Goal: Information Seeking & Learning: Learn about a topic

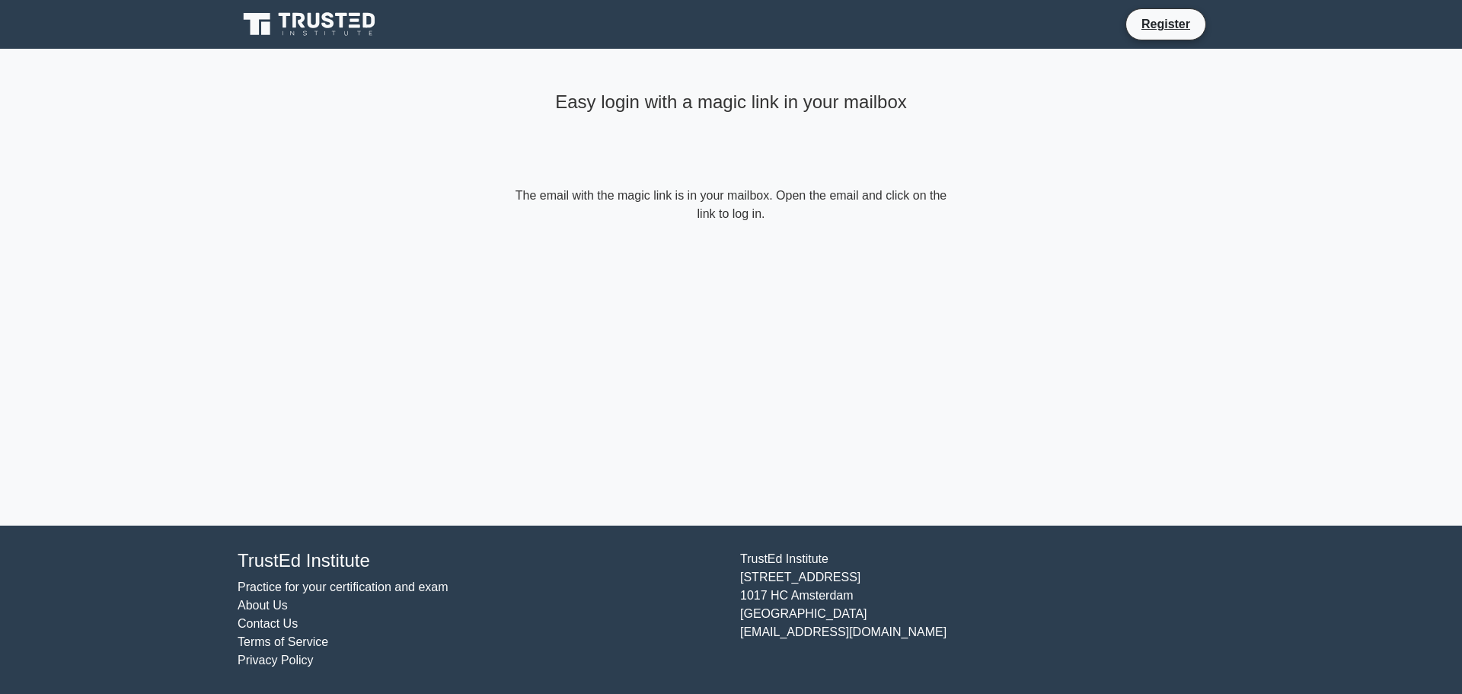
click at [296, 31] on icon at bounding box center [311, 24] width 146 height 29
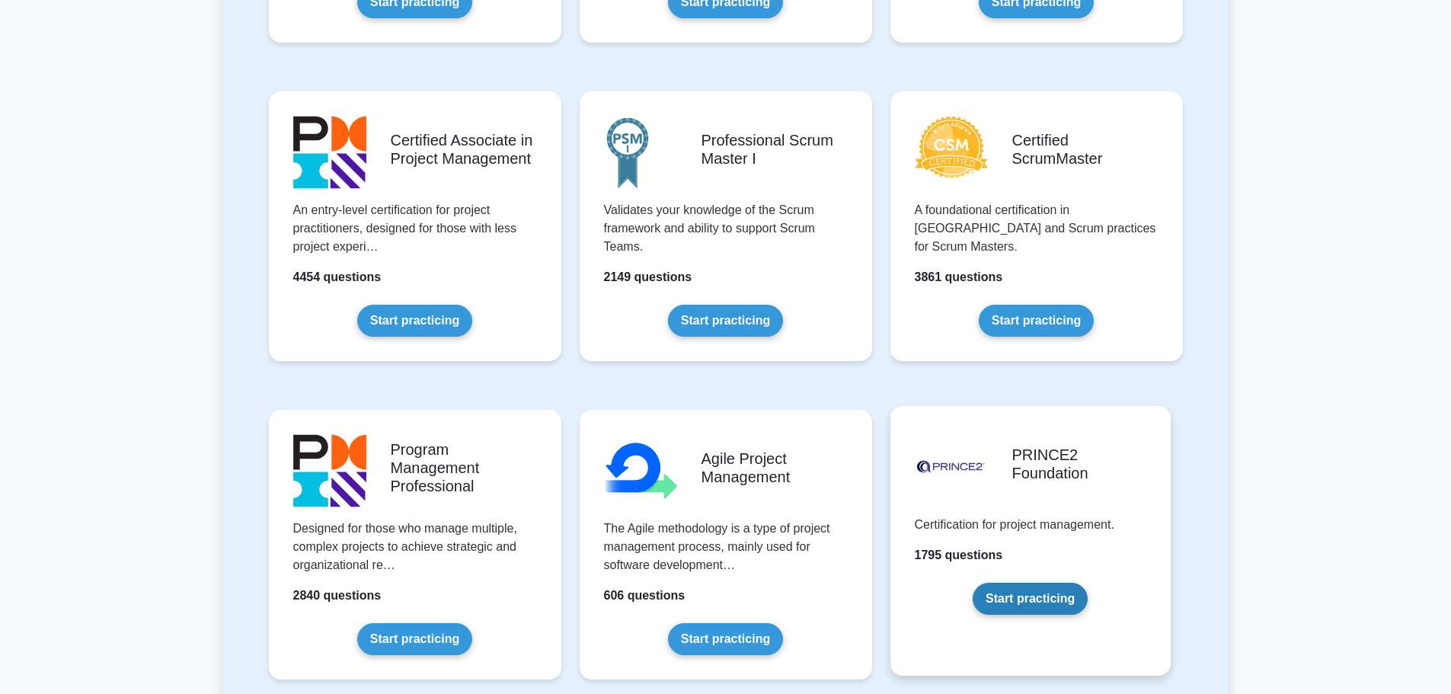
scroll to position [609, 0]
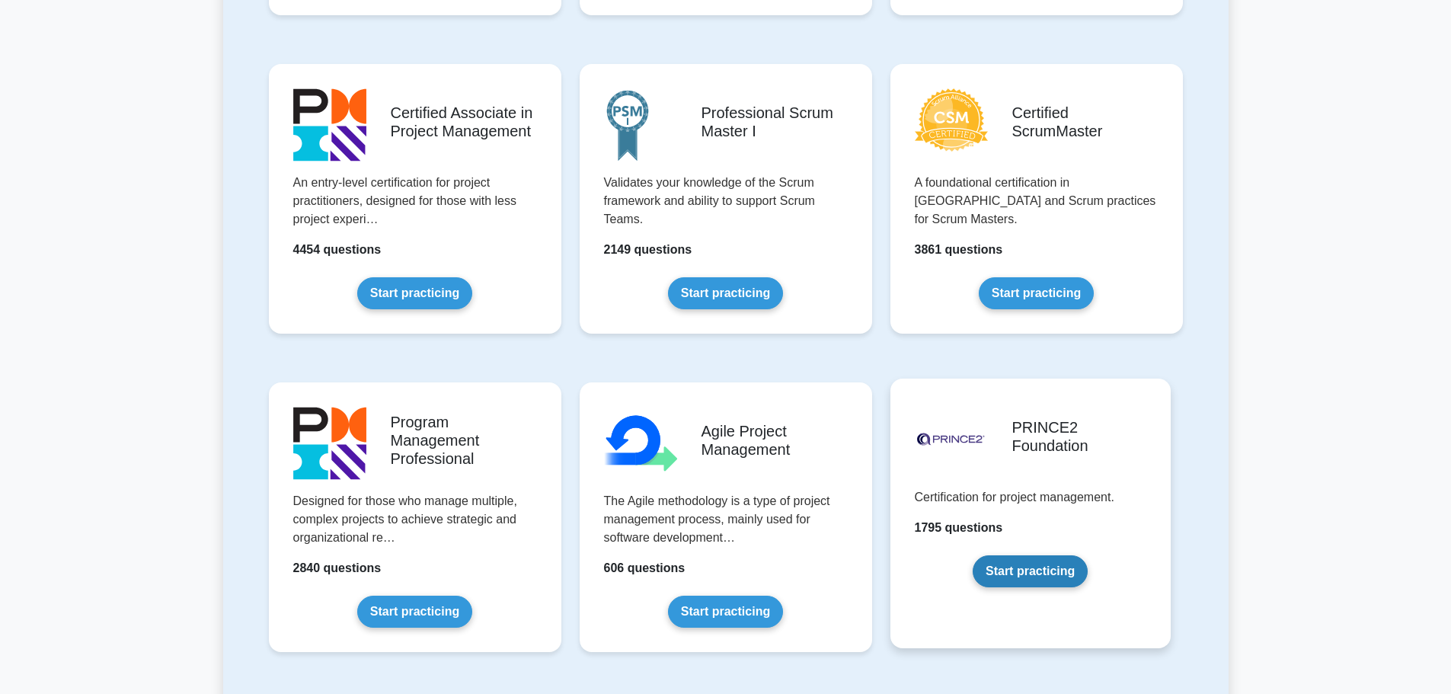
click at [1046, 586] on link "Start practicing" at bounding box center [1029, 571] width 115 height 32
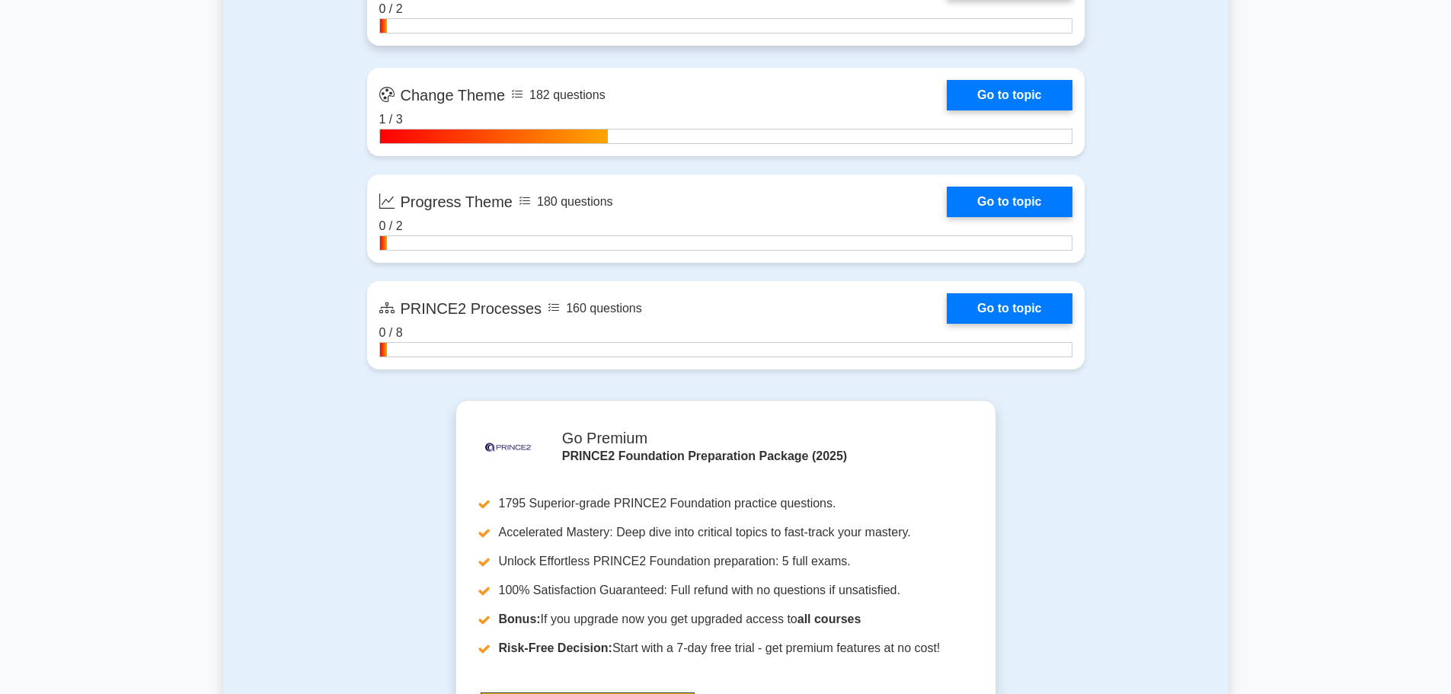
scroll to position [2056, 0]
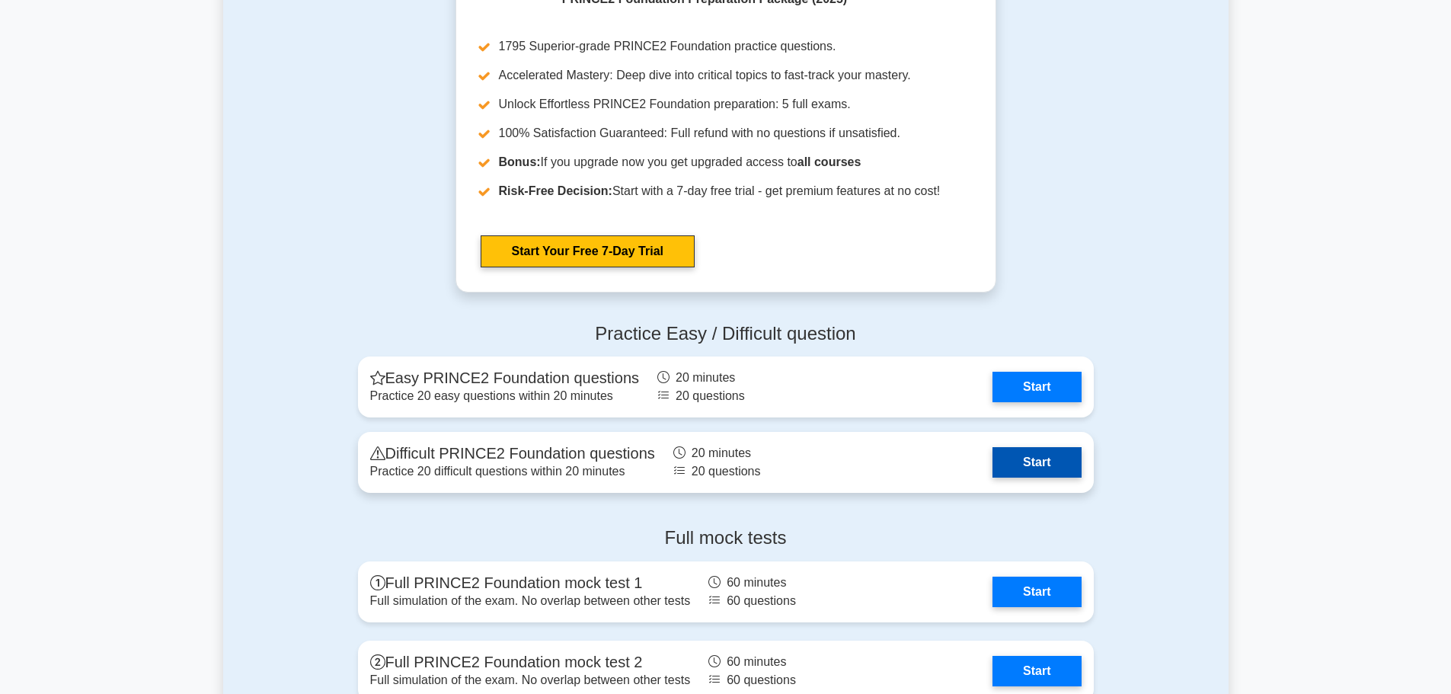
click at [1057, 471] on link "Start" at bounding box center [1036, 462] width 88 height 30
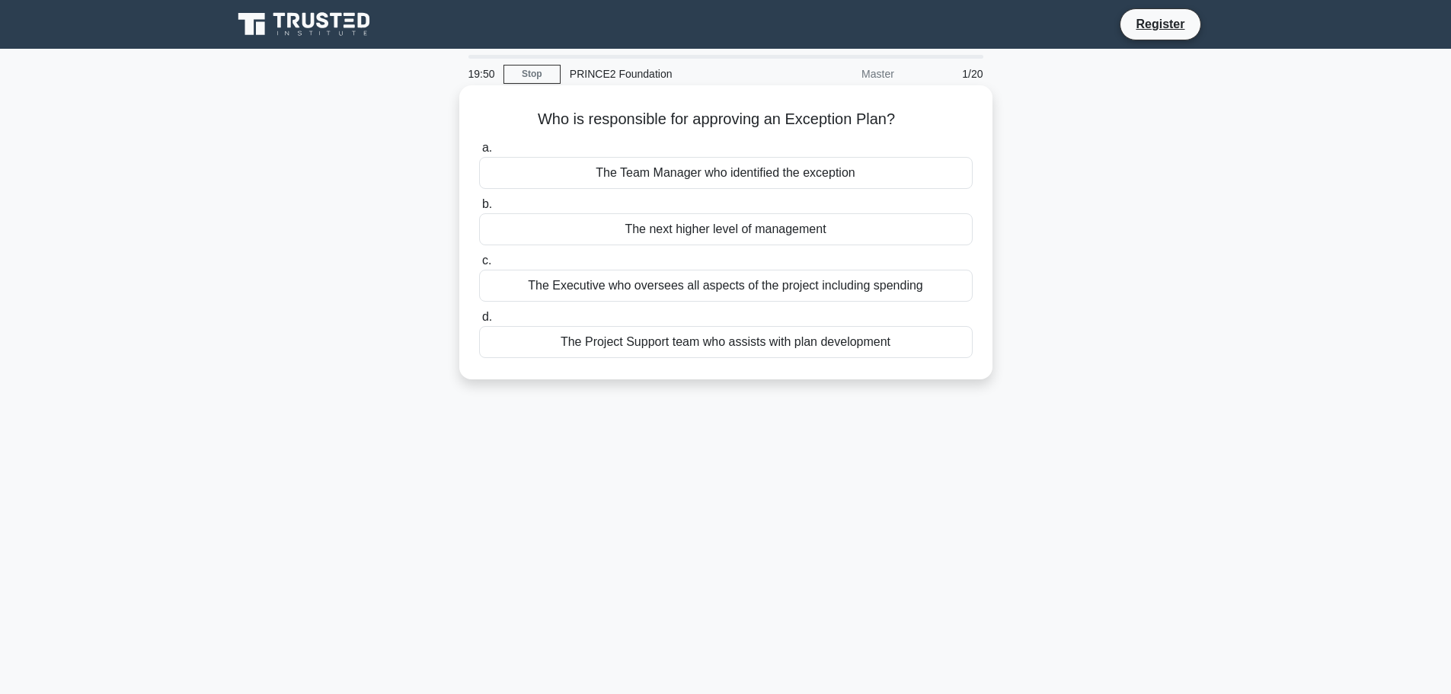
click at [727, 228] on div "The next higher level of management" at bounding box center [725, 229] width 493 height 32
click at [479, 209] on input "b. The next higher level of management" at bounding box center [479, 205] width 0 height 10
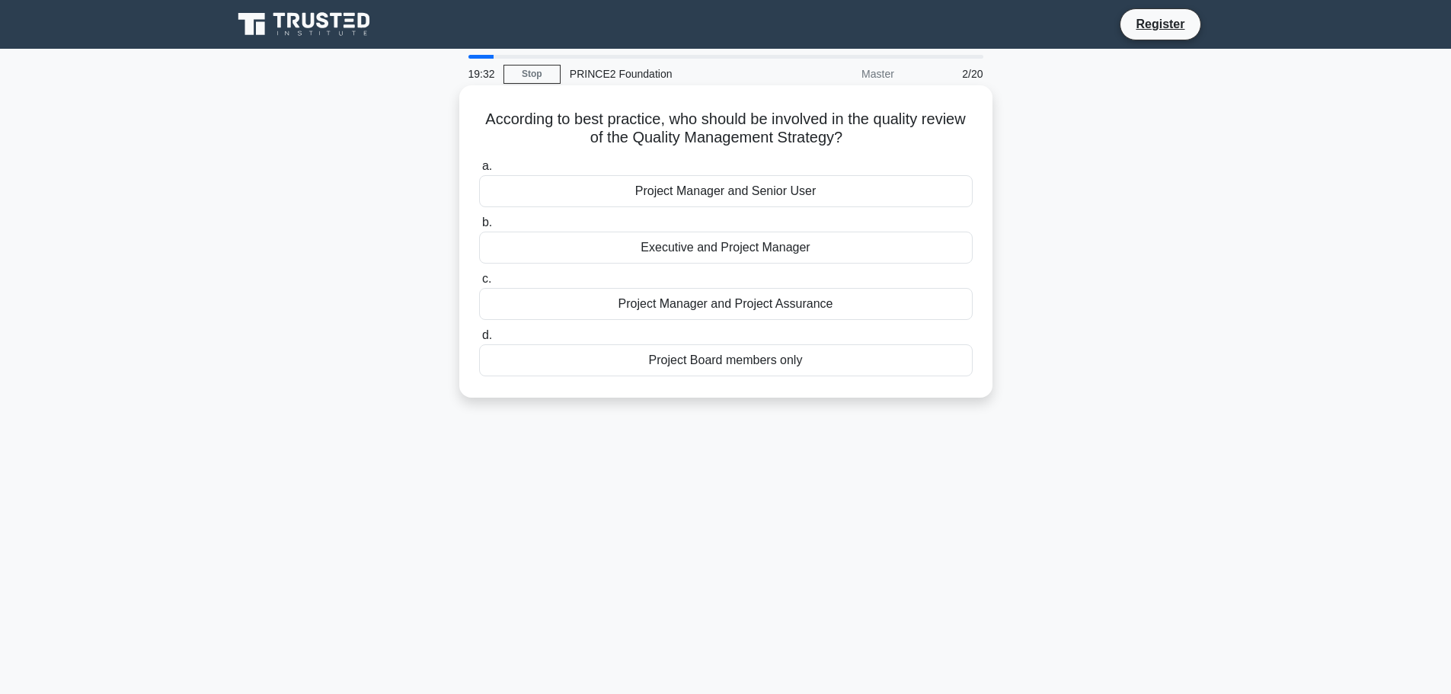
click at [723, 191] on div "Project Manager and Senior User" at bounding box center [725, 191] width 493 height 32
click at [479, 171] on input "a. Project Manager and Senior User" at bounding box center [479, 166] width 0 height 10
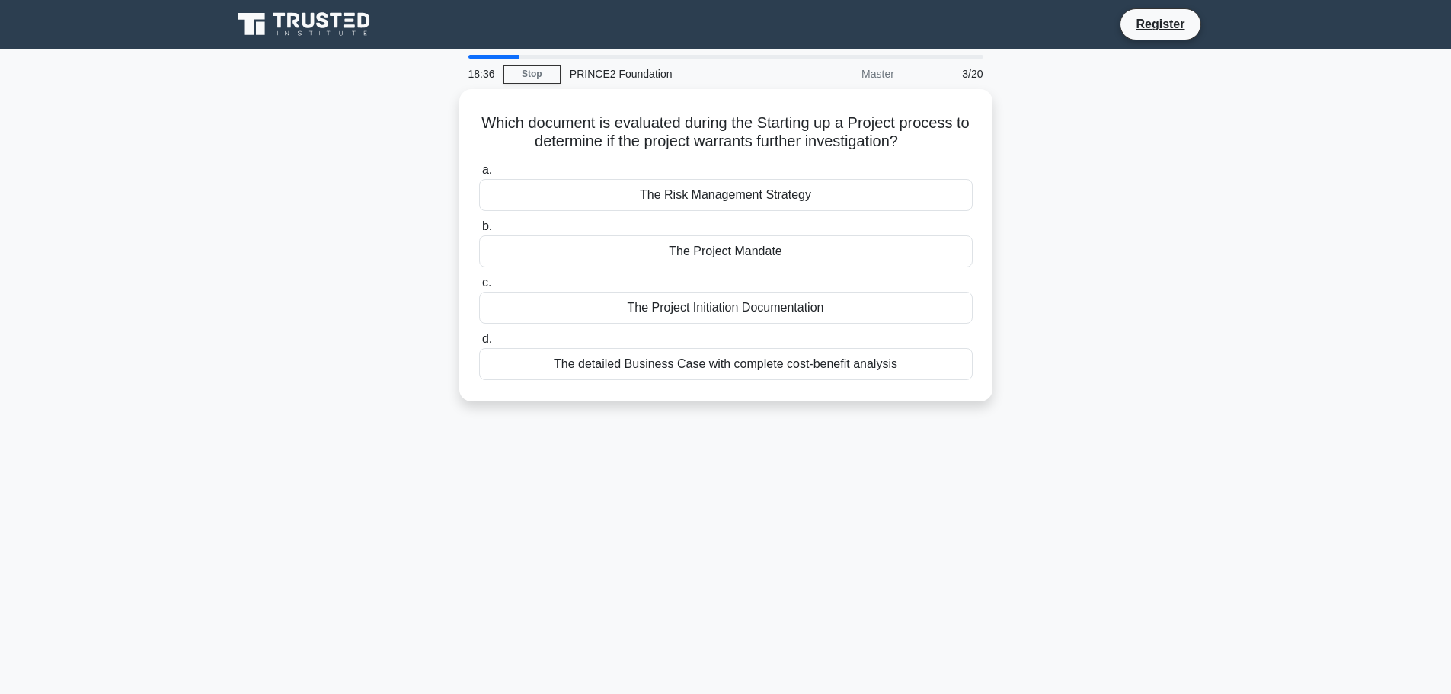
drag, startPoint x: 779, startPoint y: 300, endPoint x: 1159, endPoint y: 240, distance: 384.7
click at [1159, 240] on div "Which document is evaluated during the Starting up a Project process to determi…" at bounding box center [725, 254] width 1005 height 331
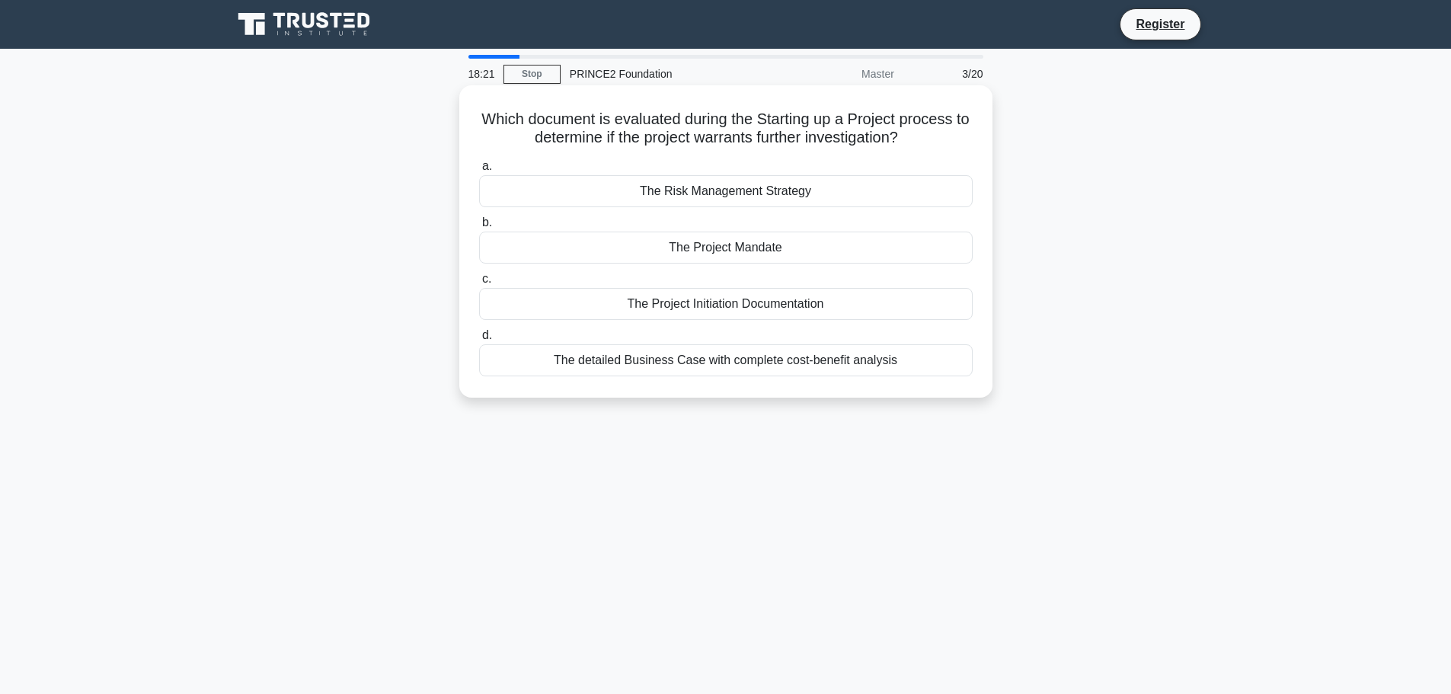
click at [624, 300] on div "The Project Initiation Documentation" at bounding box center [725, 304] width 493 height 32
click at [479, 284] on input "c. The Project Initiation Documentation" at bounding box center [479, 279] width 0 height 10
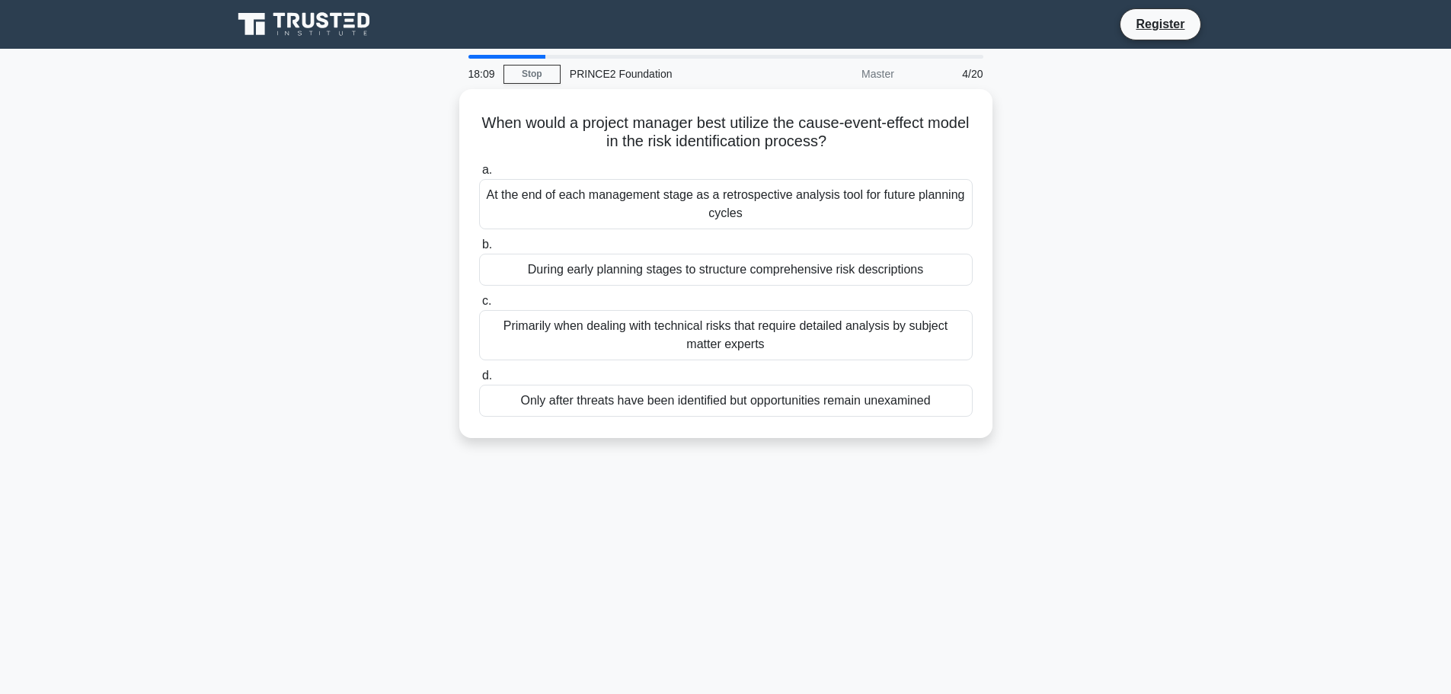
drag, startPoint x: 748, startPoint y: 179, endPoint x: 299, endPoint y: 174, distance: 449.3
drag, startPoint x: 299, startPoint y: 174, endPoint x: 123, endPoint y: 122, distance: 182.9
click at [123, 122] on main "18:08 Stop PRINCE2 Foundation Master 4/20 When would a project manager best uti…" at bounding box center [725, 436] width 1451 height 774
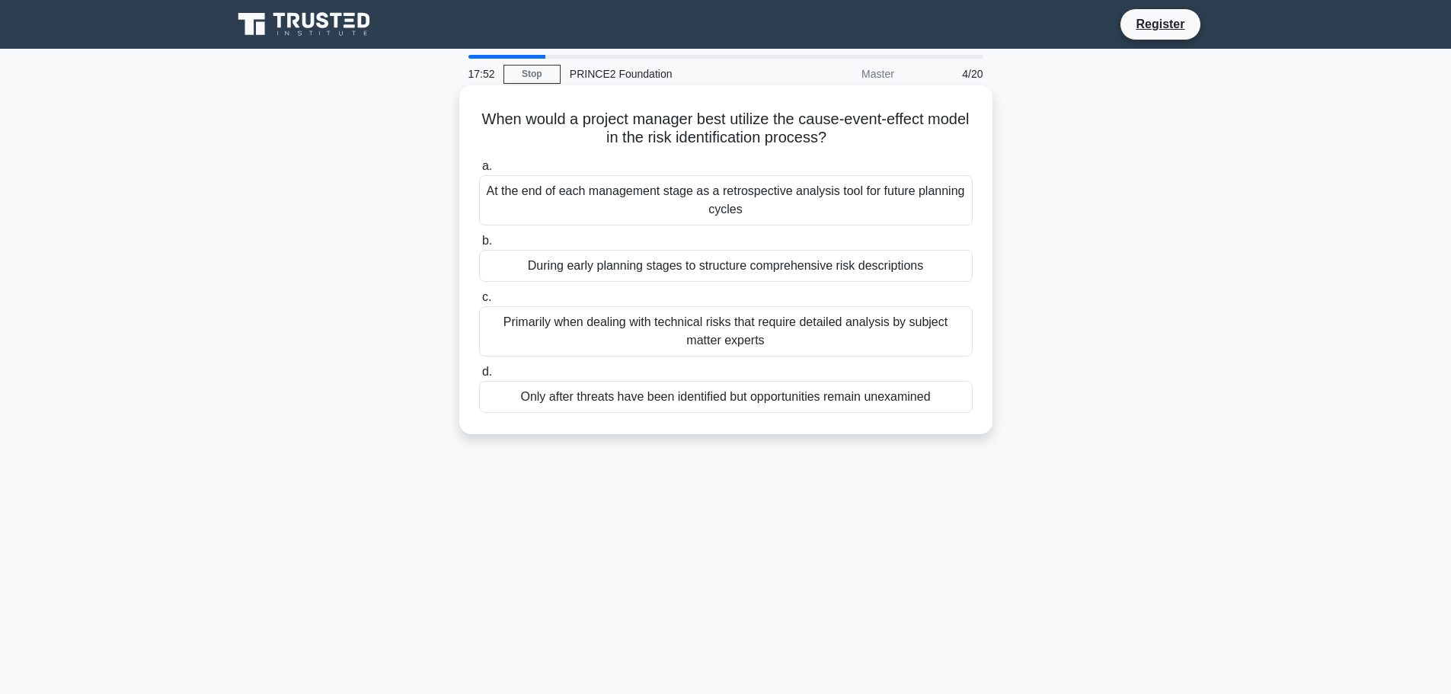
click at [719, 404] on div "Only after threats have been identified but opportunities remain unexamined" at bounding box center [725, 397] width 493 height 32
click at [479, 377] on input "d. Only after threats have been identified but opportunities remain unexamined" at bounding box center [479, 372] width 0 height 10
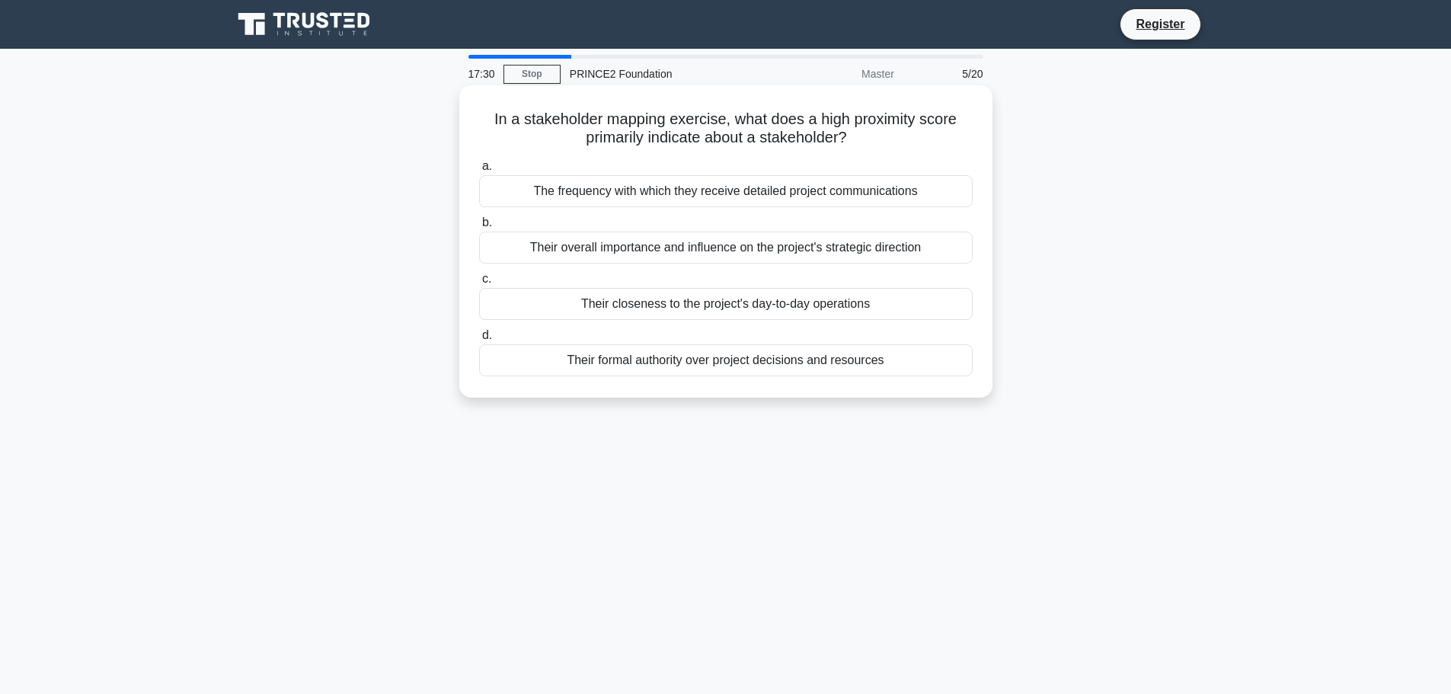
click at [644, 250] on div "Their overall importance and influence on the project's strategic direction" at bounding box center [725, 248] width 493 height 32
click at [479, 228] on input "b. Their overall importance and influence on the project's strategic direction" at bounding box center [479, 223] width 0 height 10
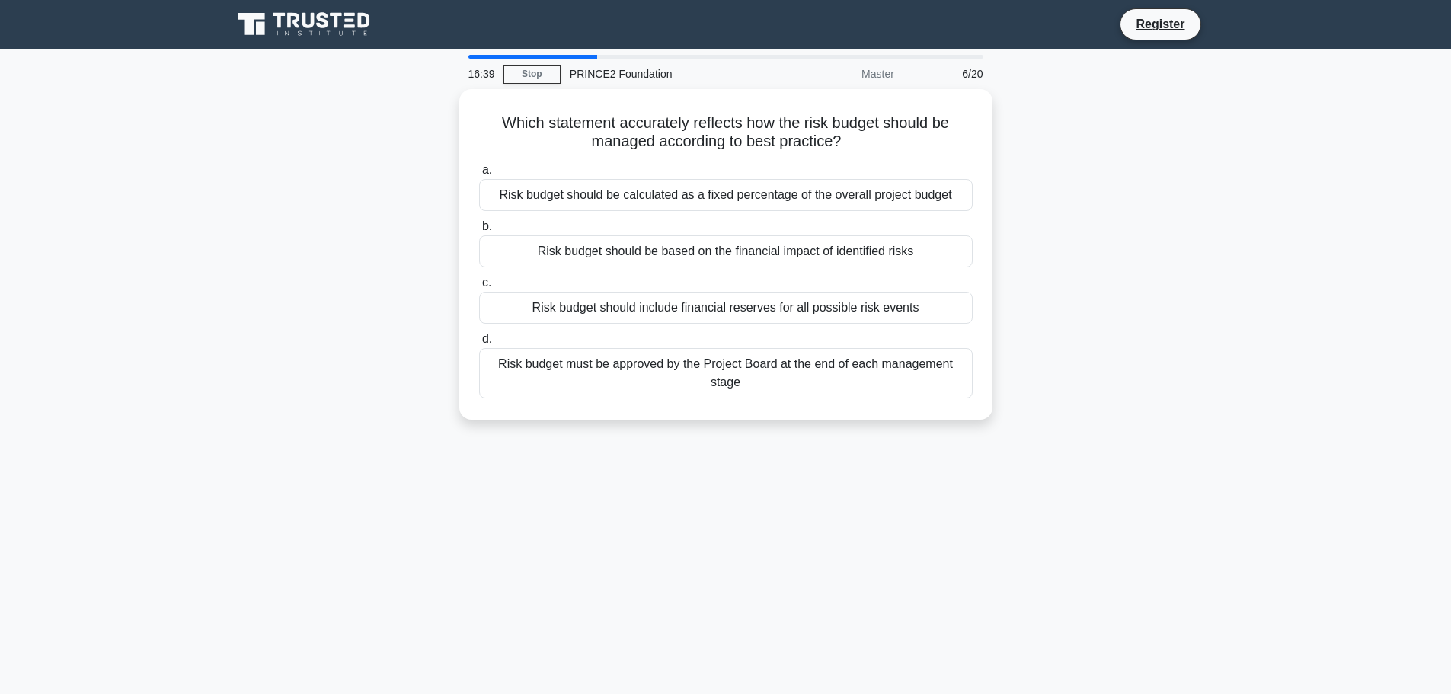
drag, startPoint x: 646, startPoint y: 247, endPoint x: 279, endPoint y: 238, distance: 367.2
click at [279, 238] on div "Which statement accurately reflects how the risk budget should be managed accor…" at bounding box center [725, 263] width 1005 height 349
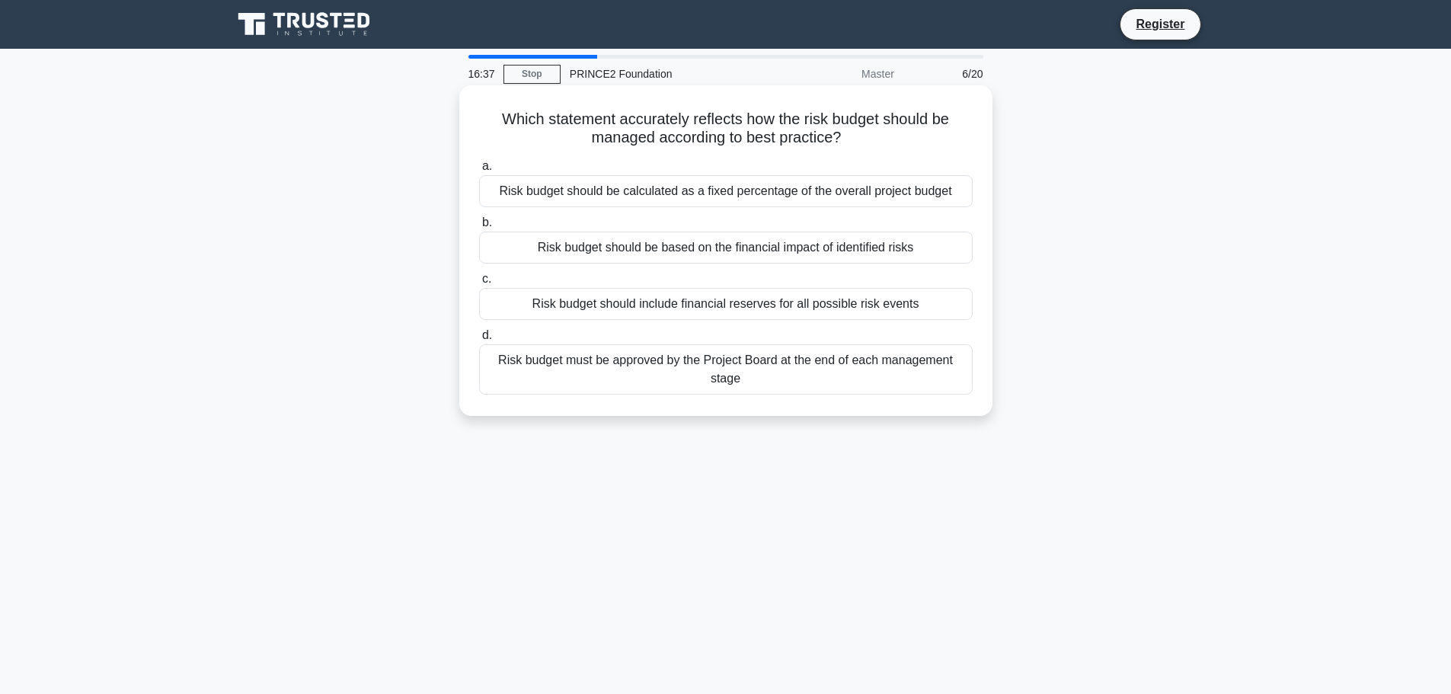
click at [639, 241] on div "Risk budget should be based on the financial impact of identified risks" at bounding box center [725, 248] width 493 height 32
click at [479, 228] on input "b. Risk budget should be based on the financial impact of identified risks" at bounding box center [479, 223] width 0 height 10
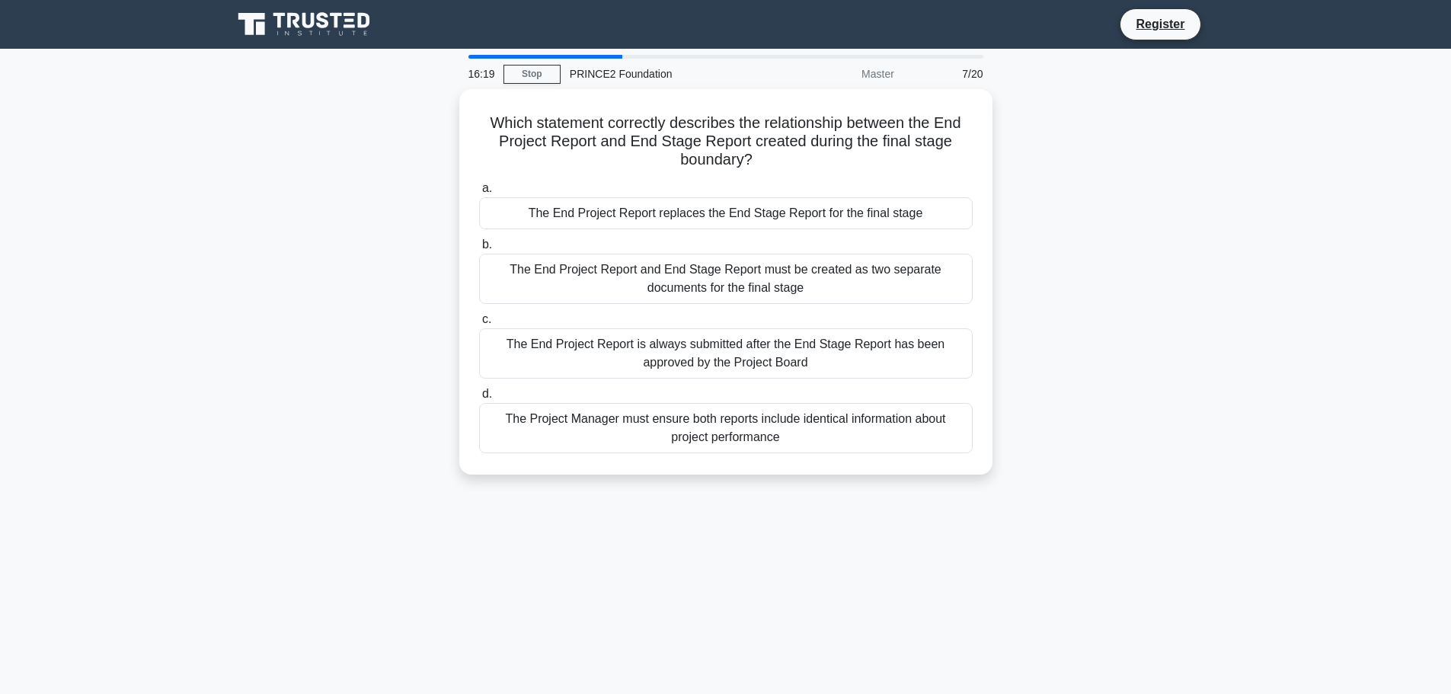
drag, startPoint x: 706, startPoint y: 300, endPoint x: 140, endPoint y: 375, distance: 570.7
drag, startPoint x: 140, startPoint y: 375, endPoint x: 244, endPoint y: 479, distance: 147.5
click at [244, 479] on div "Which statement correctly describes the relationship between the End Project Re…" at bounding box center [725, 291] width 1005 height 404
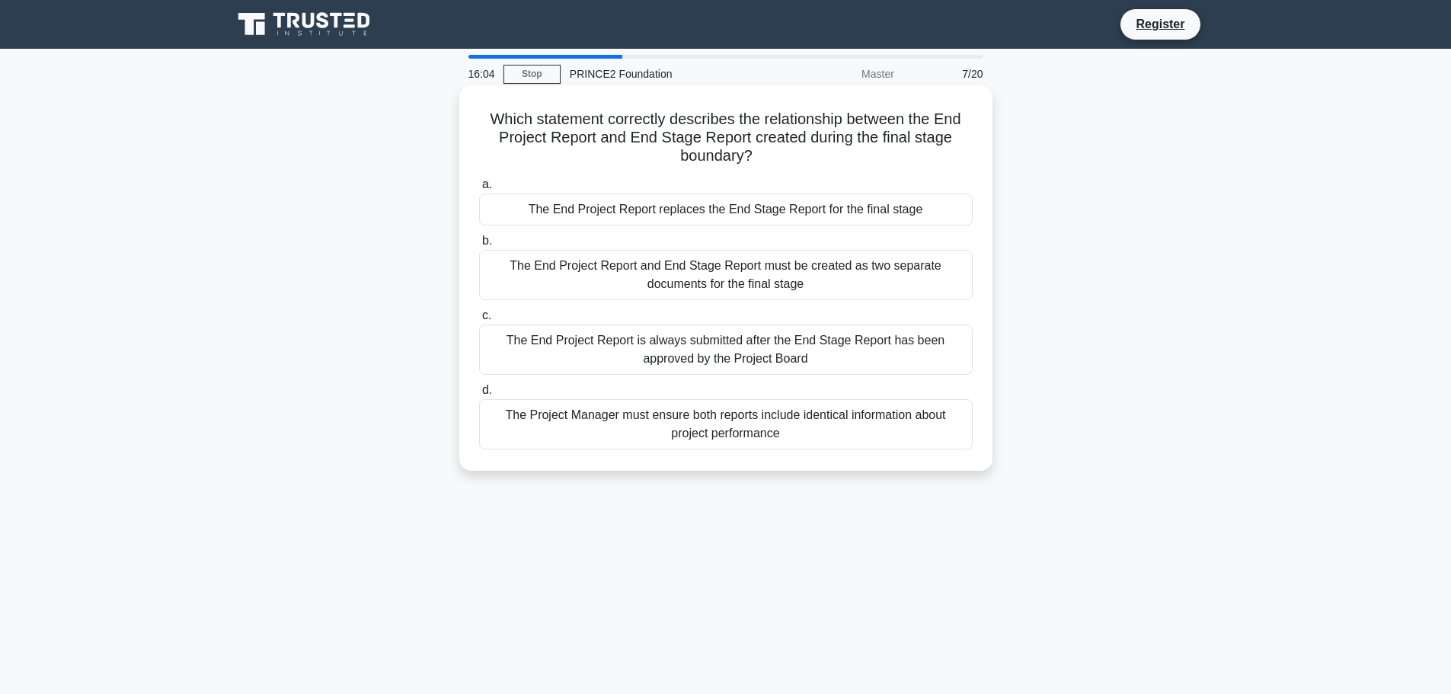
click at [649, 360] on div "The End Project Report is always submitted after the End Stage Report has been …" at bounding box center [725, 349] width 493 height 50
click at [479, 321] on input "c. The End Project Report is always submitted after the End Stage Report has be…" at bounding box center [479, 316] width 0 height 10
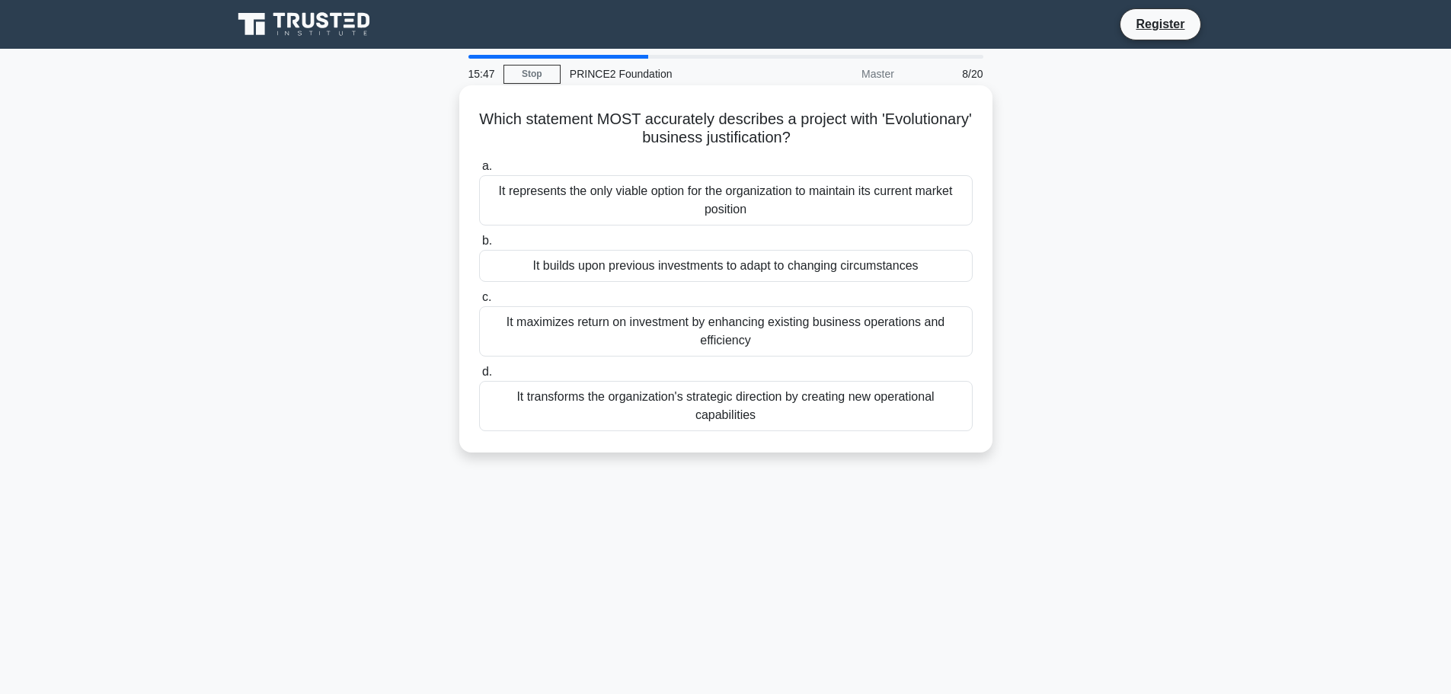
click at [720, 268] on div "It builds upon previous investments to adapt to changing circumstances" at bounding box center [725, 266] width 493 height 32
click at [479, 246] on input "b. It builds upon previous investments to adapt to changing circumstances" at bounding box center [479, 241] width 0 height 10
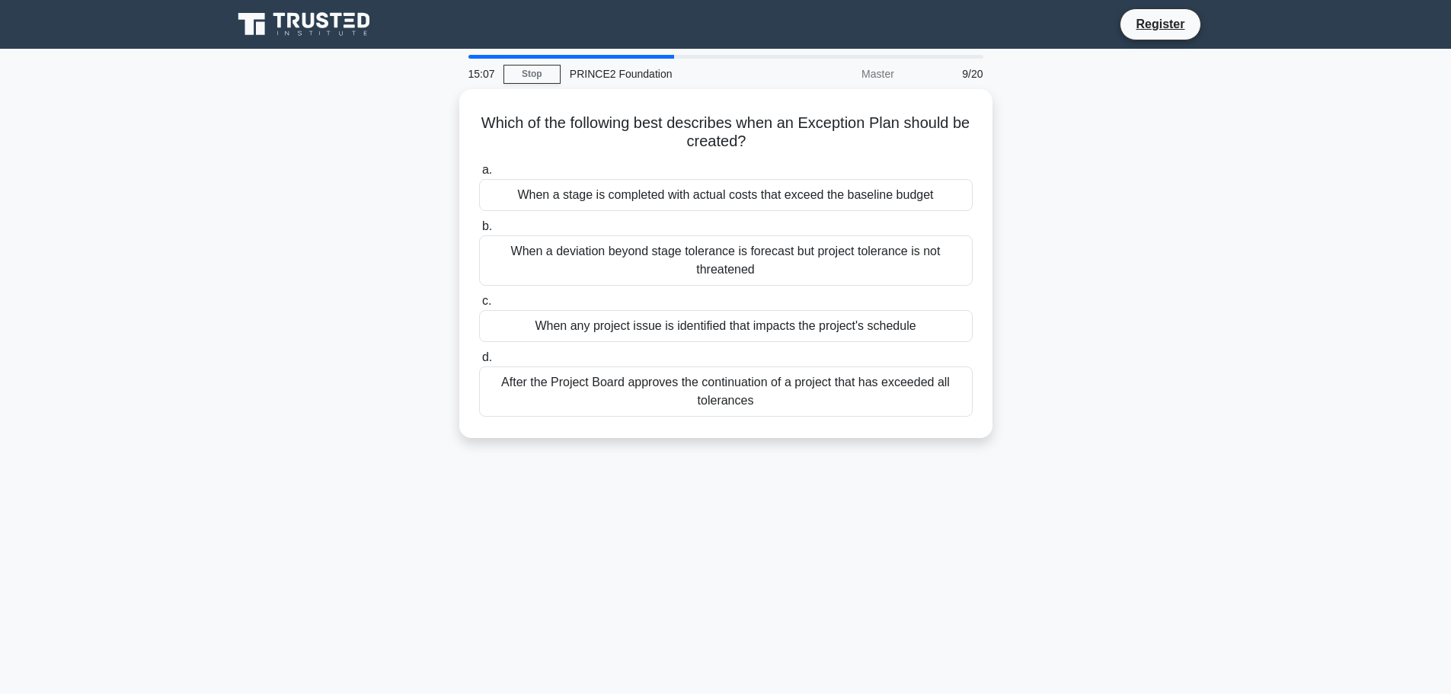
drag, startPoint x: 474, startPoint y: 342, endPoint x: 263, endPoint y: 315, distance: 212.7
click at [263, 315] on div "Which of the following best describes when an Exception Plan should be created?…" at bounding box center [725, 272] width 1005 height 367
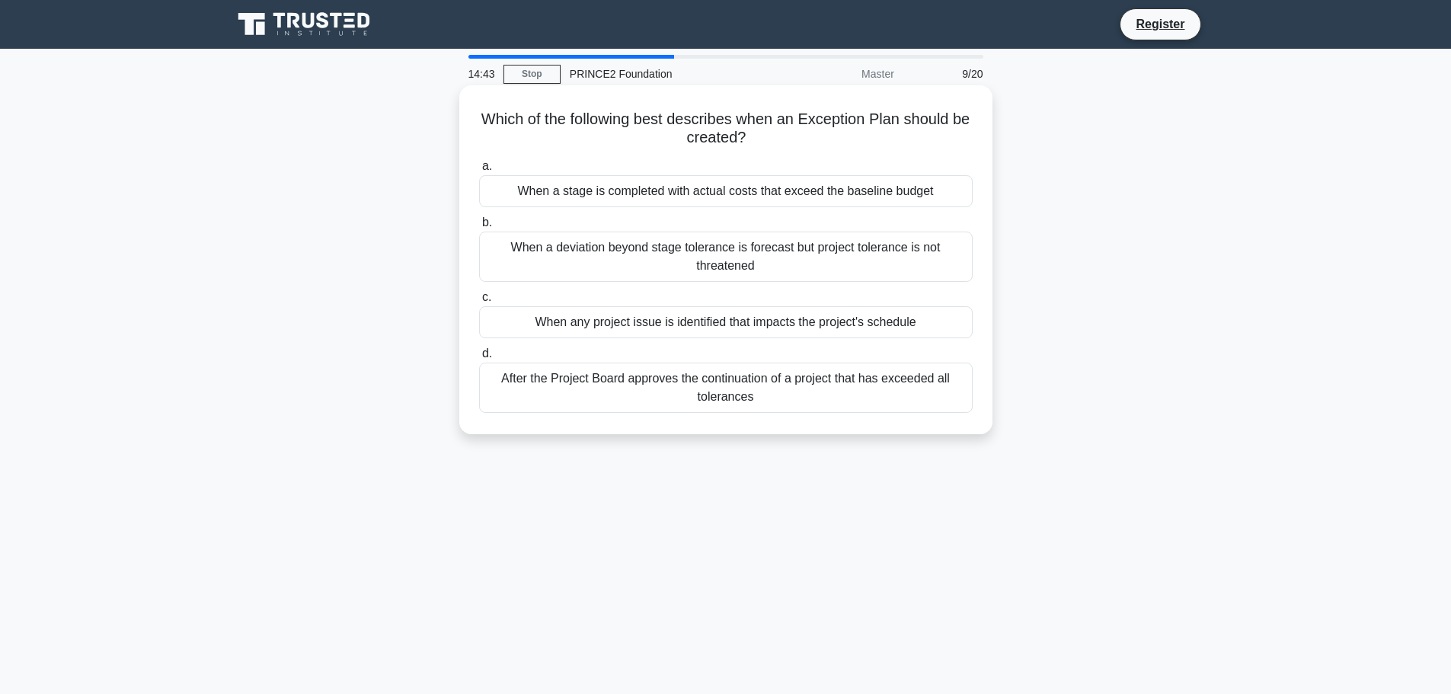
click at [628, 331] on div "When any project issue is identified that impacts the project's schedule" at bounding box center [725, 322] width 493 height 32
click at [479, 302] on input "c. When any project issue is identified that impacts the project's schedule" at bounding box center [479, 297] width 0 height 10
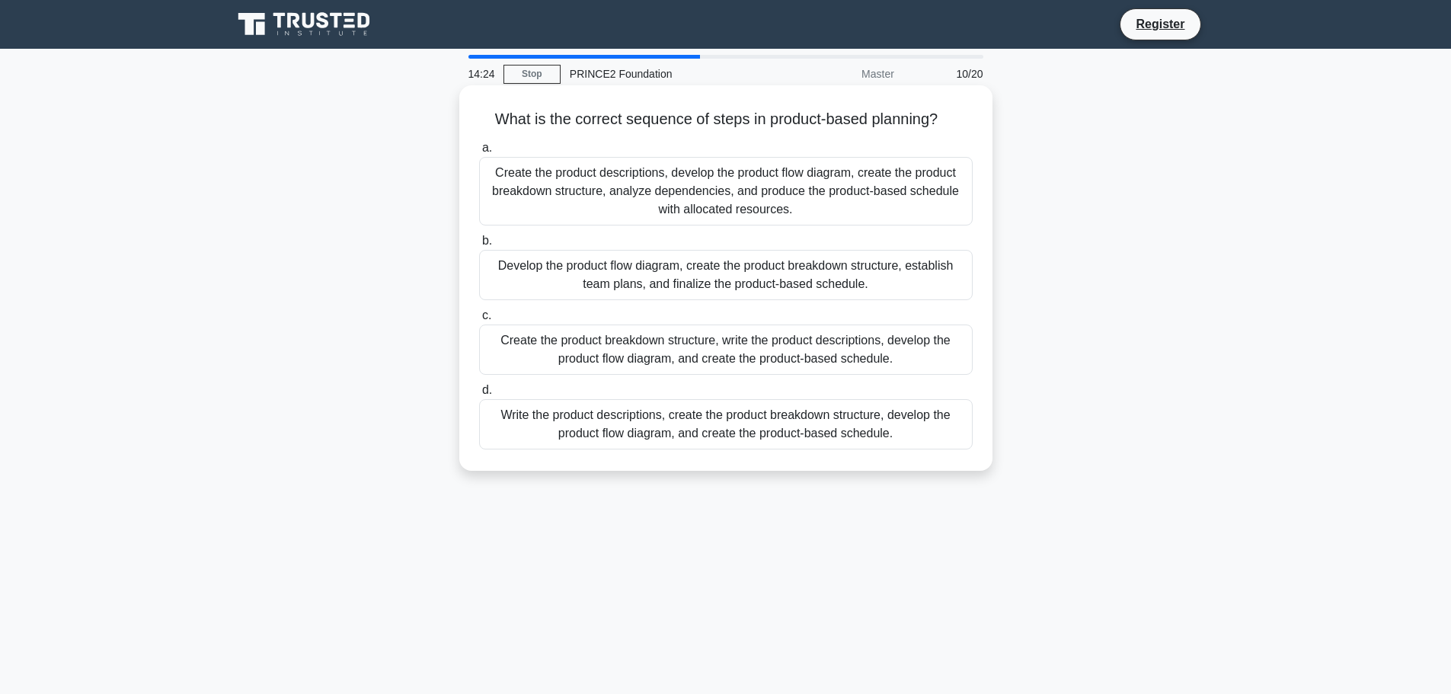
click at [585, 435] on div "Write the product descriptions, create the product breakdown structure, develop…" at bounding box center [725, 424] width 493 height 50
click at [479, 395] on input "d. Write the product descriptions, create the product breakdown structure, deve…" at bounding box center [479, 390] width 0 height 10
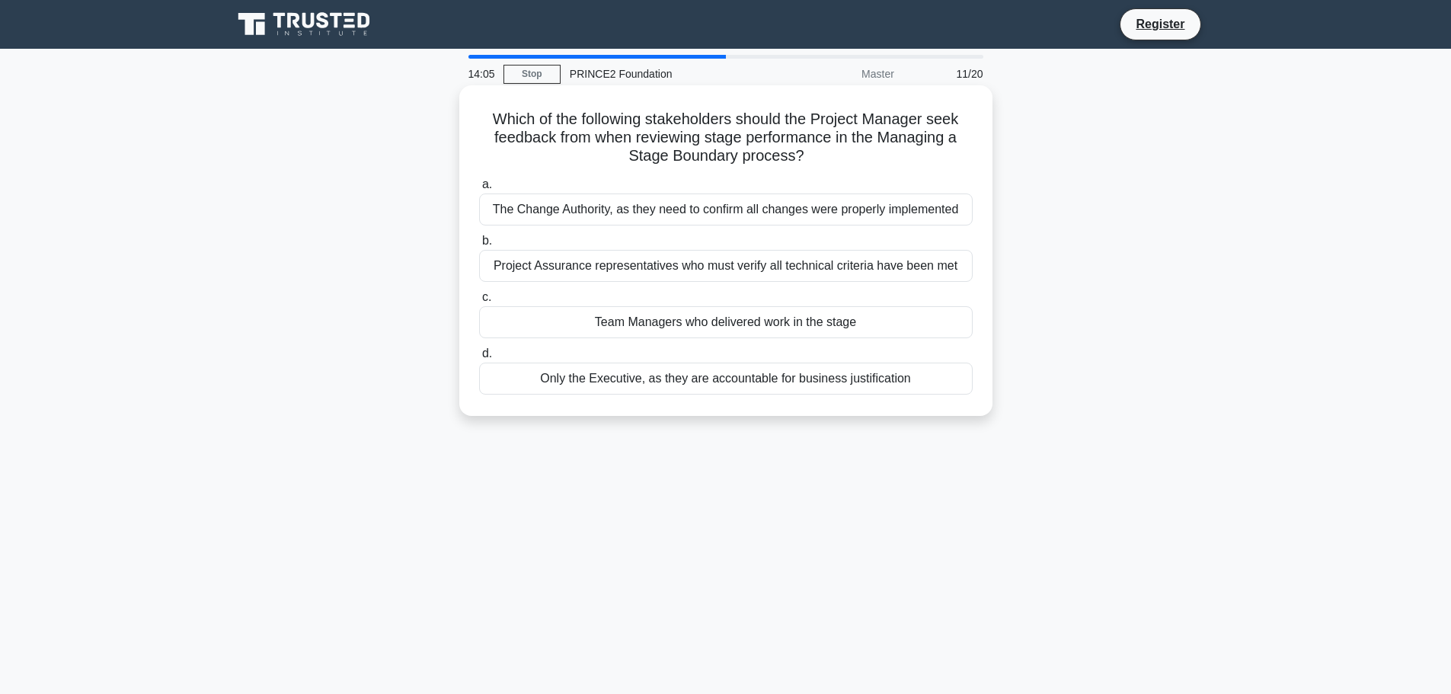
click at [587, 334] on div "Team Managers who delivered work in the stage" at bounding box center [725, 322] width 493 height 32
click at [479, 302] on input "c. Team Managers who delivered work in the stage" at bounding box center [479, 297] width 0 height 10
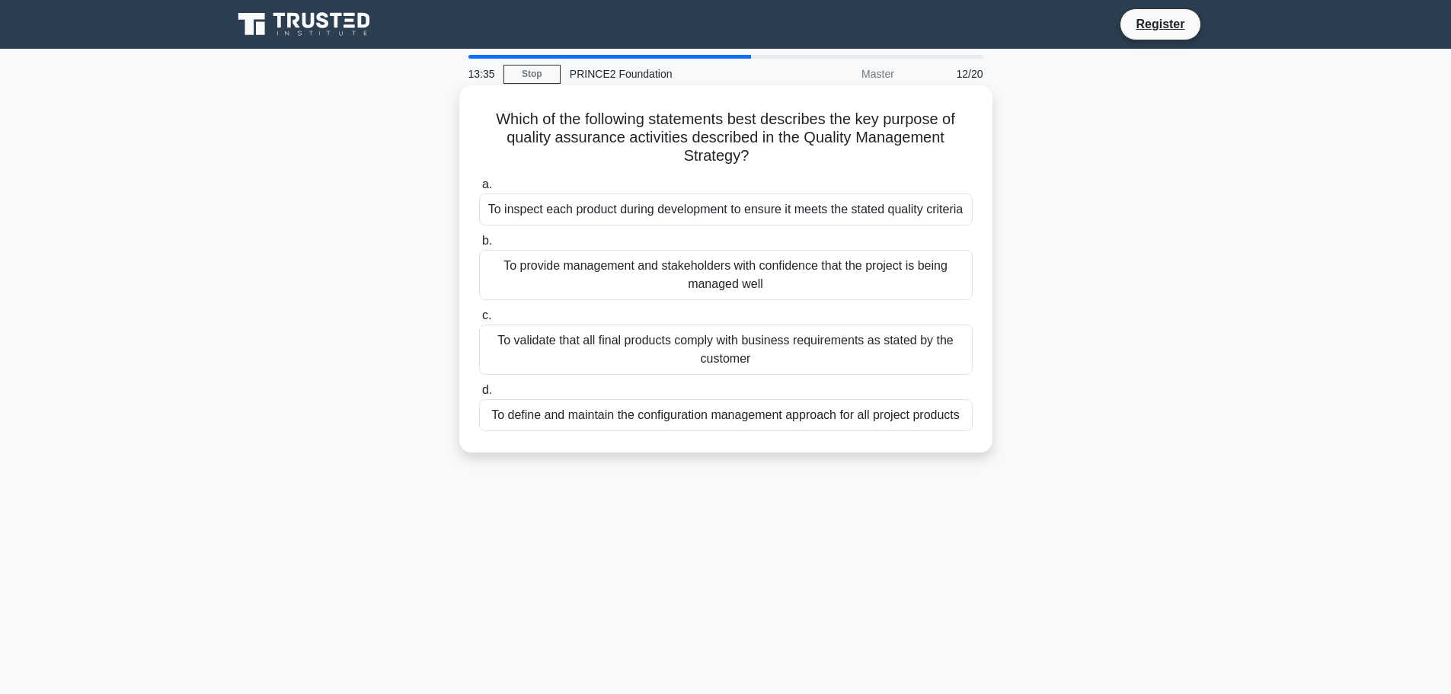
drag, startPoint x: 604, startPoint y: 209, endPoint x: 505, endPoint y: 133, distance: 125.4
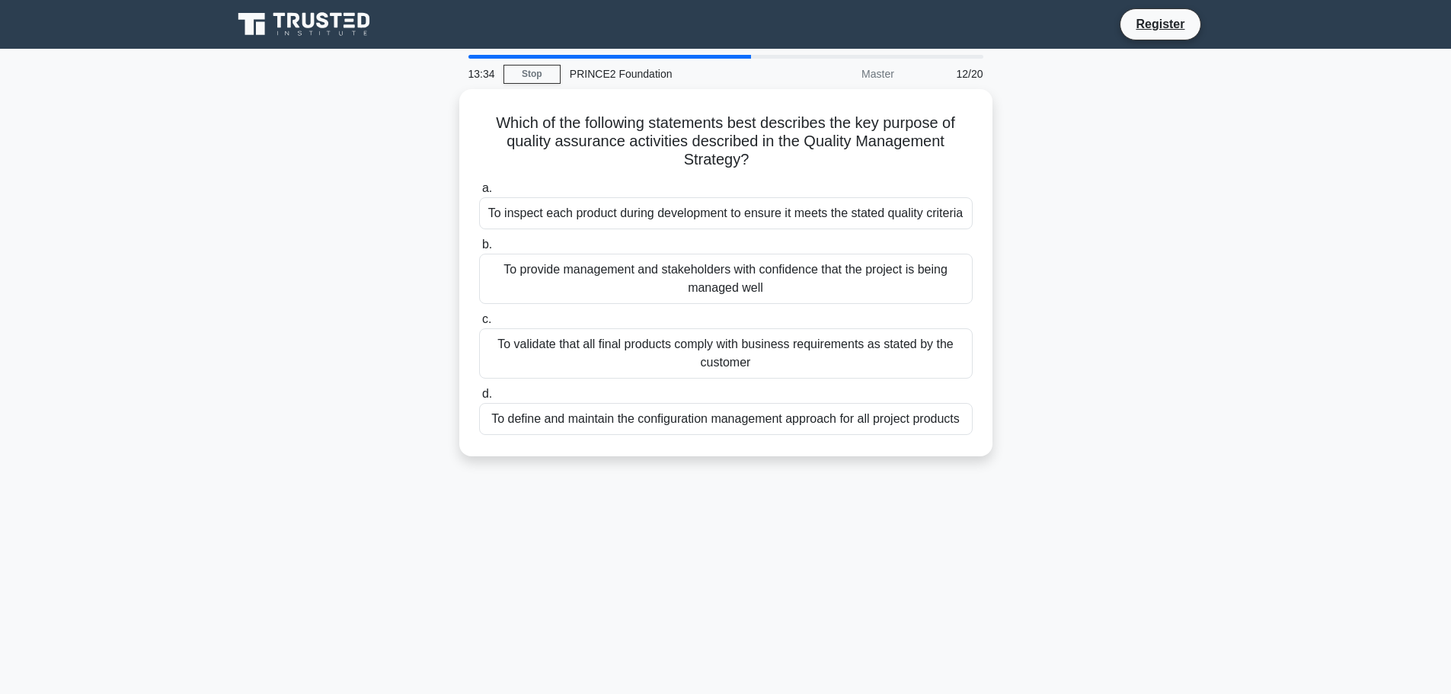
drag, startPoint x: 505, startPoint y: 133, endPoint x: 235, endPoint y: 122, distance: 269.8
click at [235, 122] on div "Which of the following statements best describes the key purpose of quality ass…" at bounding box center [725, 281] width 1005 height 385
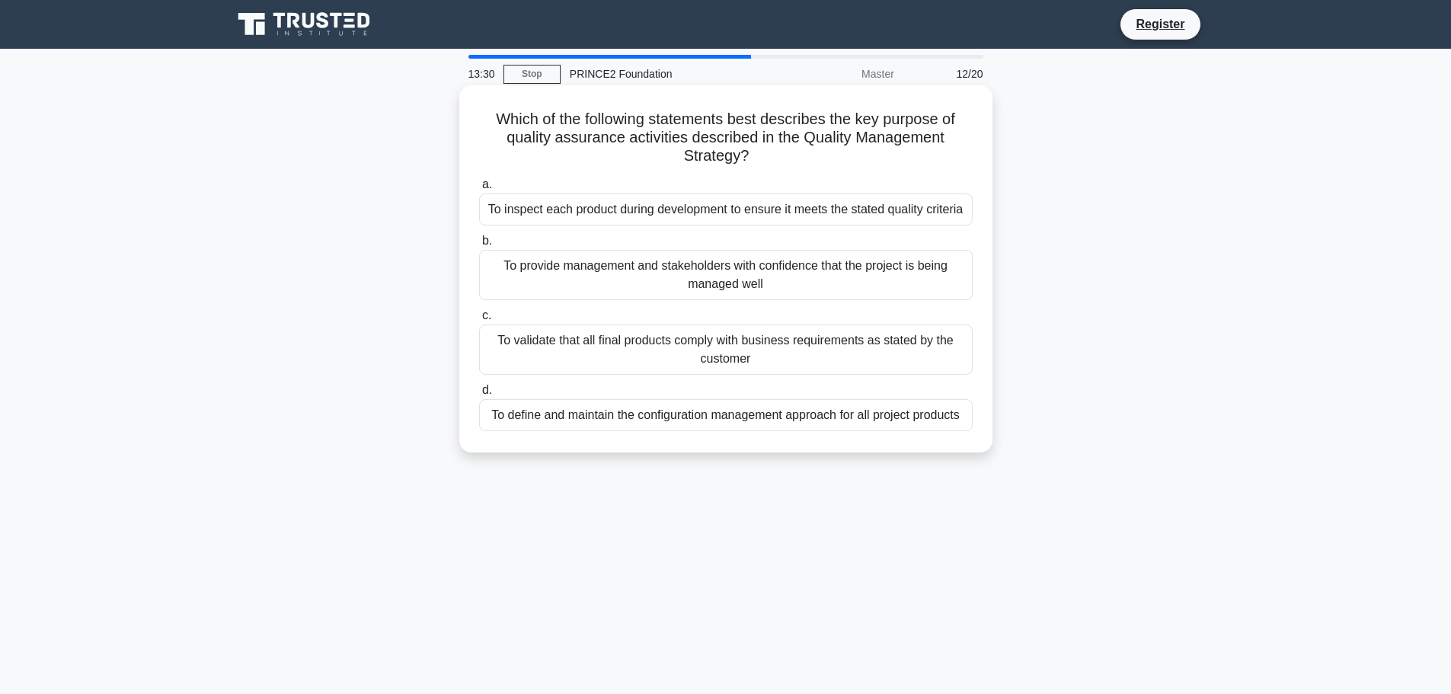
click at [529, 206] on div "To inspect each product during development to ensure it meets the stated qualit…" at bounding box center [725, 209] width 493 height 32
click at [479, 190] on input "a. To inspect each product during development to ensure it meets the stated qua…" at bounding box center [479, 185] width 0 height 10
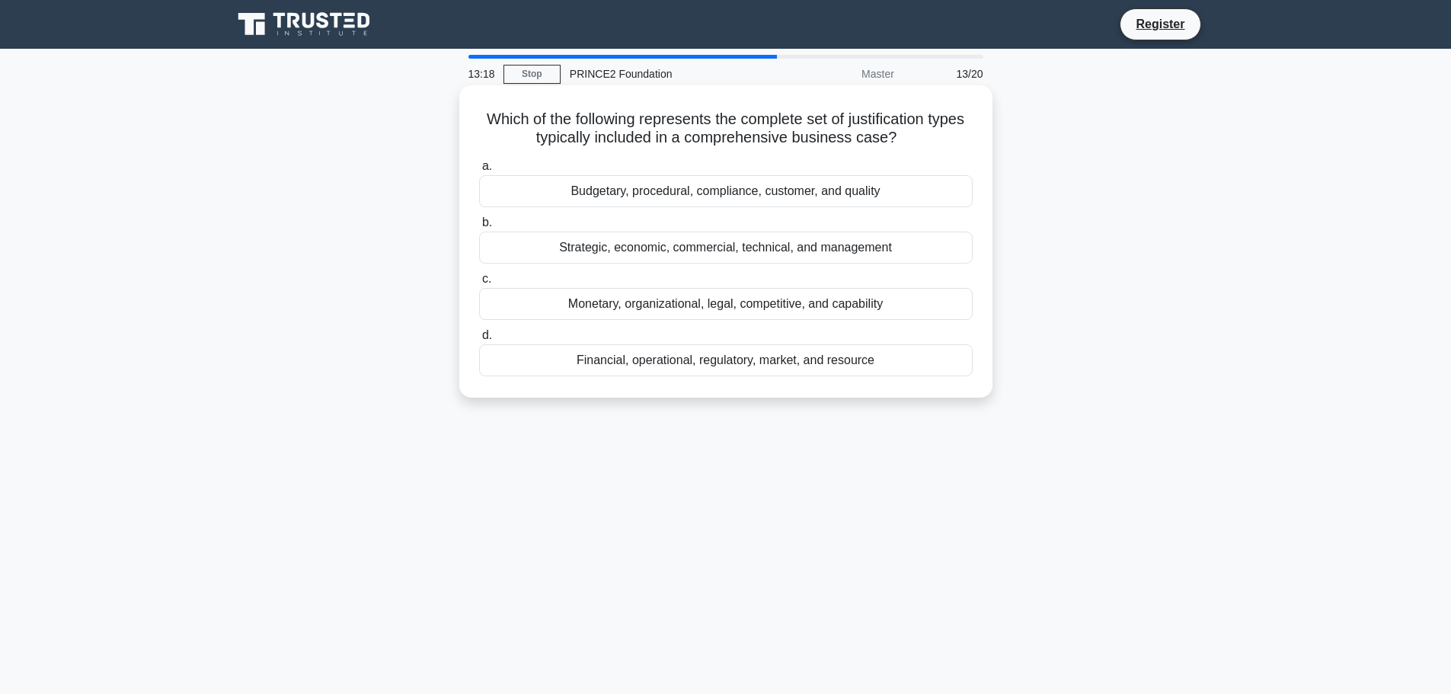
click at [592, 361] on div "Financial, operational, regulatory, market, and resource" at bounding box center [725, 360] width 493 height 32
click at [479, 340] on input "d. Financial, operational, regulatory, market, and resource" at bounding box center [479, 336] width 0 height 10
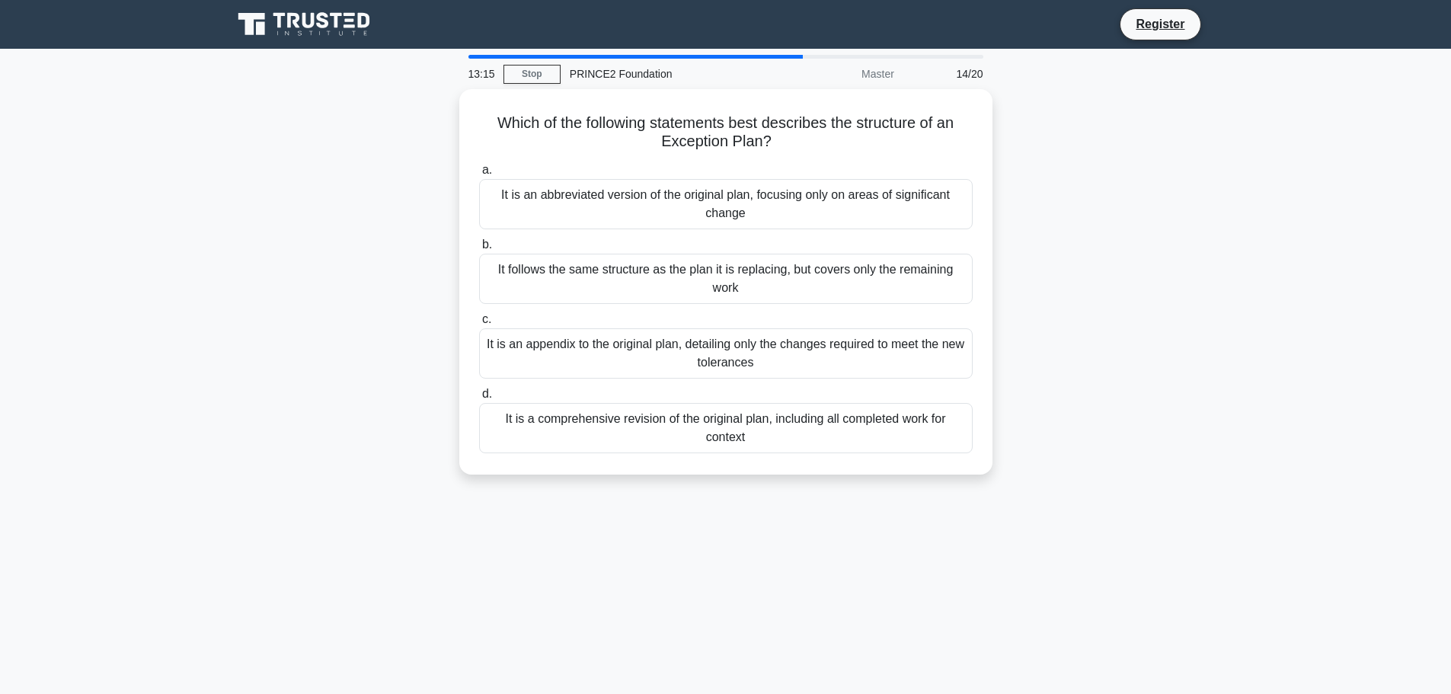
drag, startPoint x: 209, startPoint y: 337, endPoint x: 90, endPoint y: 235, distance: 156.6
click at [90, 235] on main "13:15 Stop PRINCE2 Foundation Master 14/20 Which of the following statements be…" at bounding box center [725, 436] width 1451 height 774
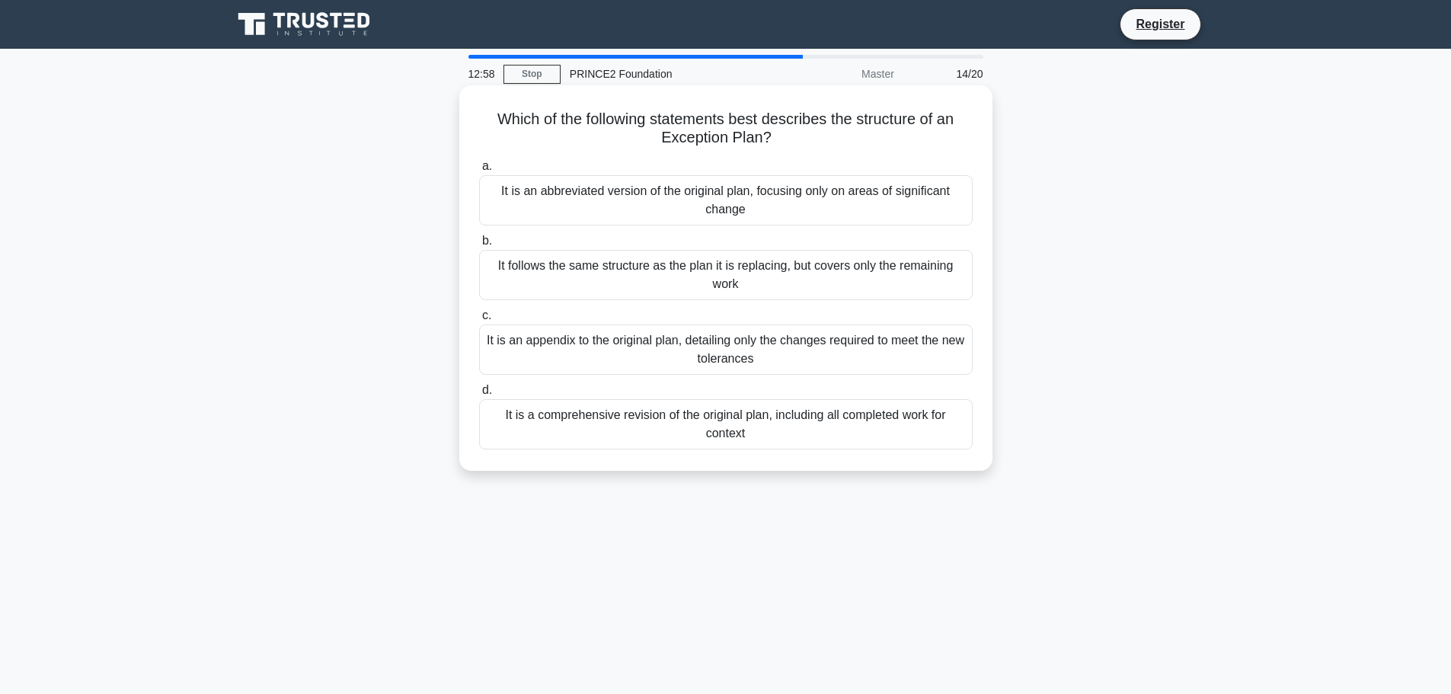
click at [655, 287] on div "It follows the same structure as the plan it is replacing, but covers only the …" at bounding box center [725, 275] width 493 height 50
click at [479, 246] on input "b. It follows the same structure as the plan it is replacing, but covers only t…" at bounding box center [479, 241] width 0 height 10
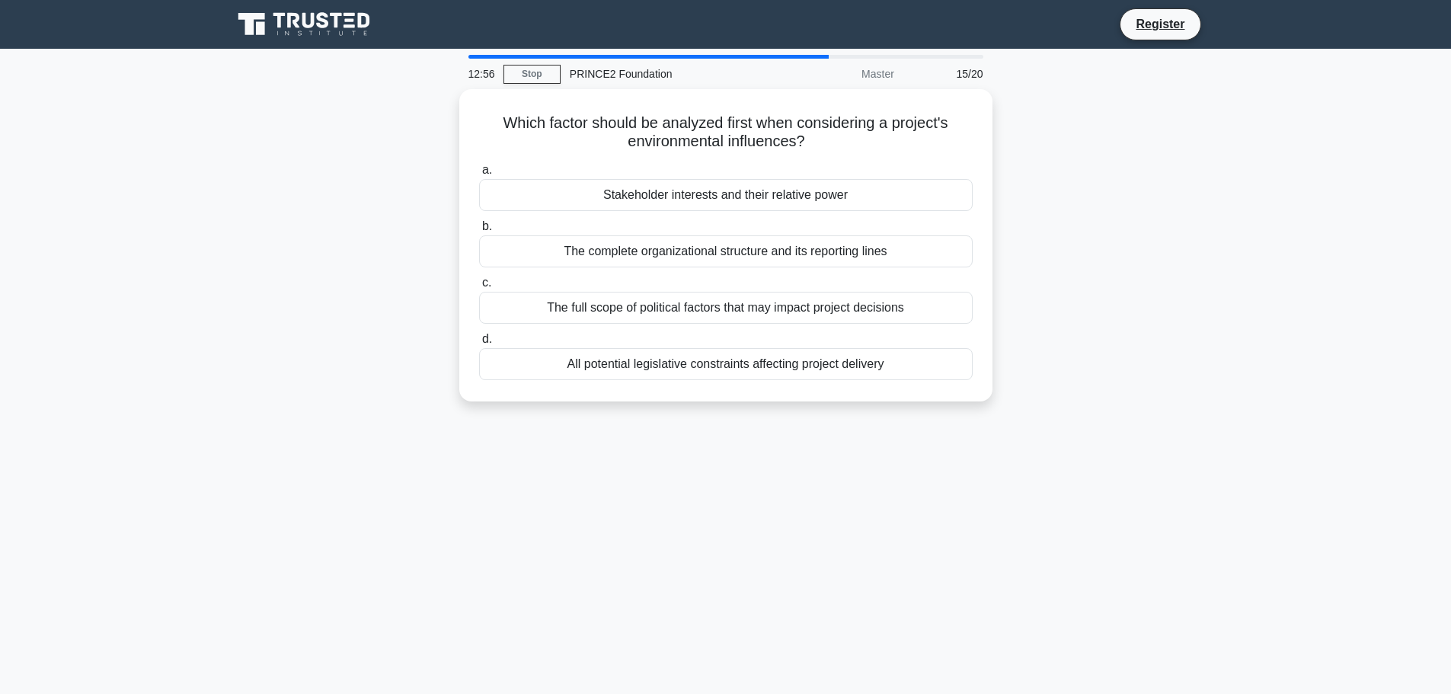
drag, startPoint x: 653, startPoint y: 288, endPoint x: 295, endPoint y: 301, distance: 358.2
drag, startPoint x: 295, startPoint y: 301, endPoint x: 187, endPoint y: 191, distance: 154.0
click at [187, 191] on main "12:56 Stop PRINCE2 Foundation Master 15/20 Which factor should be analyzed firs…" at bounding box center [725, 436] width 1451 height 774
drag, startPoint x: 180, startPoint y: 248, endPoint x: 120, endPoint y: 166, distance: 101.7
click at [125, 164] on main "12:49 Stop PRINCE2 Foundation Master 15/20 Which factor should be analyzed firs…" at bounding box center [725, 436] width 1451 height 774
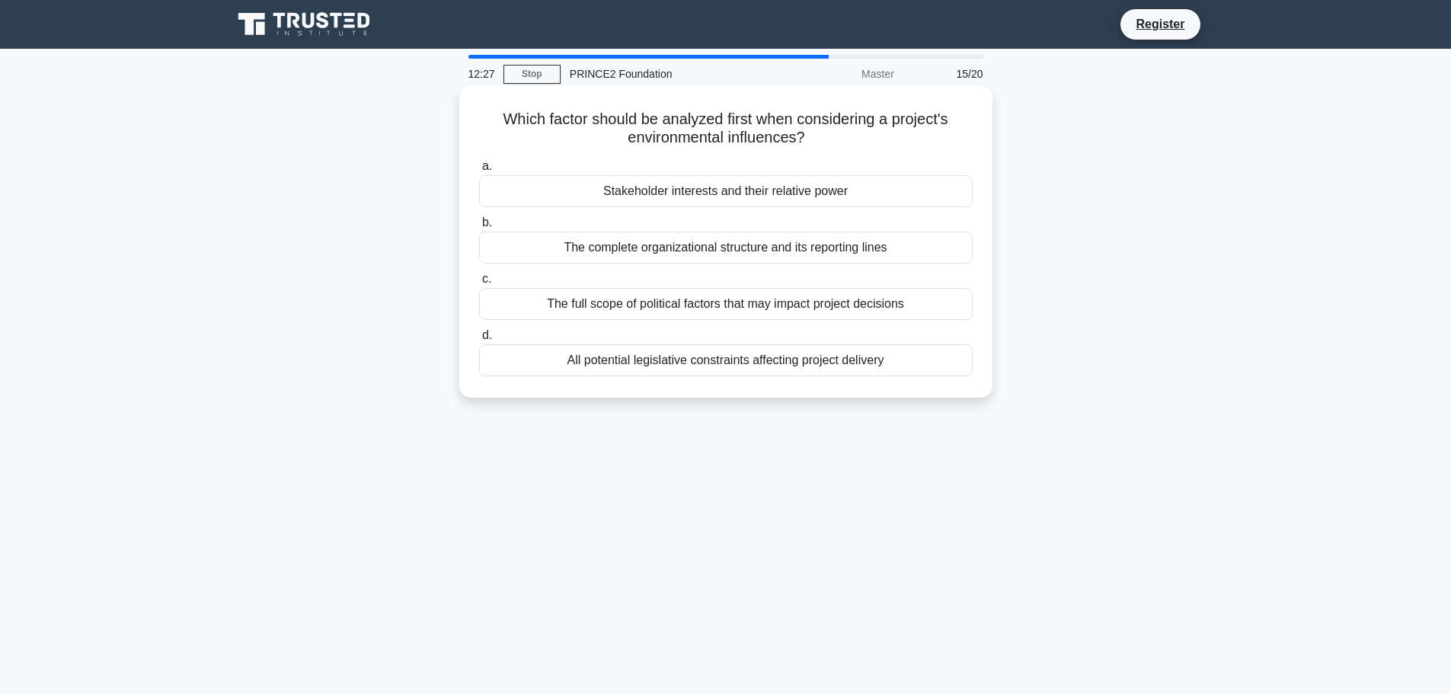
click at [631, 192] on div "Stakeholder interests and their relative power" at bounding box center [725, 191] width 493 height 32
click at [479, 171] on input "a. Stakeholder interests and their relative power" at bounding box center [479, 166] width 0 height 10
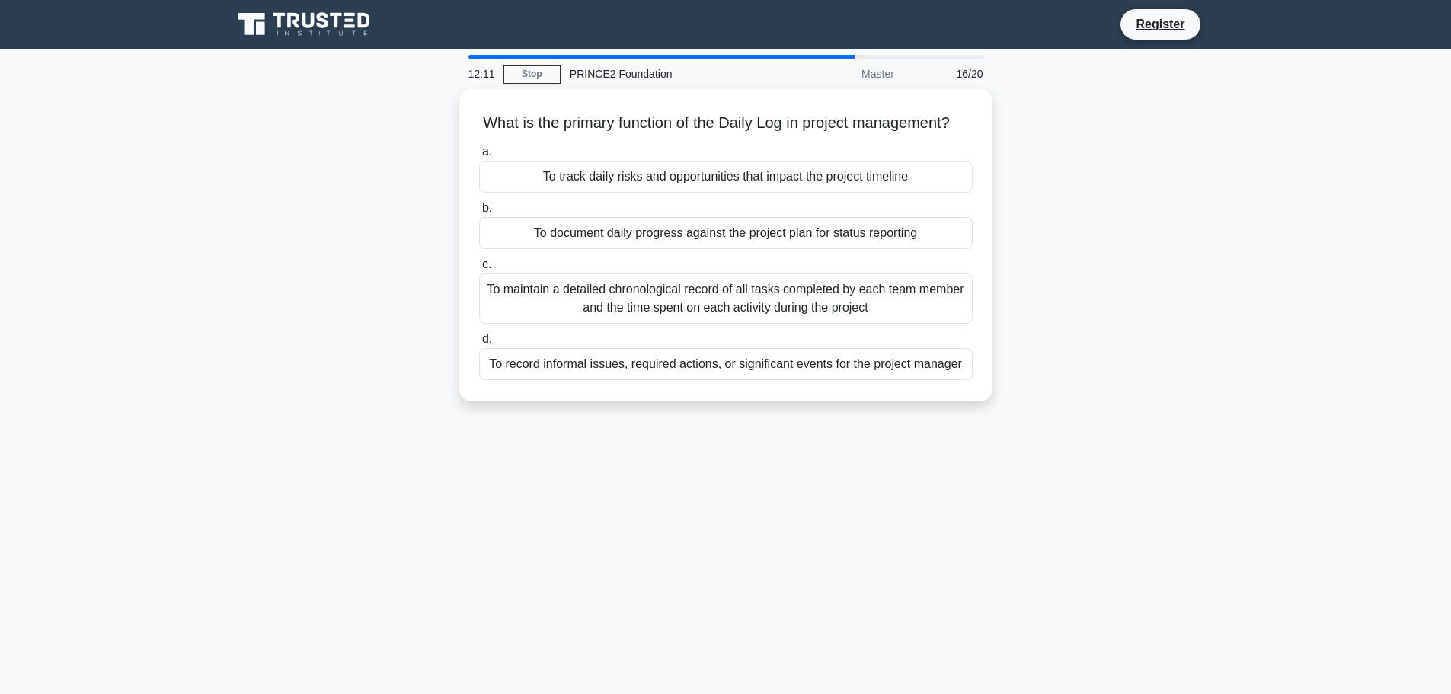
drag, startPoint x: 675, startPoint y: 308, endPoint x: 222, endPoint y: 292, distance: 454.2
drag, startPoint x: 222, startPoint y: 292, endPoint x: 149, endPoint y: 208, distance: 110.7
click at [149, 208] on main "12:10 Stop PRINCE2 Foundation Master 16/20 What is the primary function of the …" at bounding box center [725, 436] width 1451 height 774
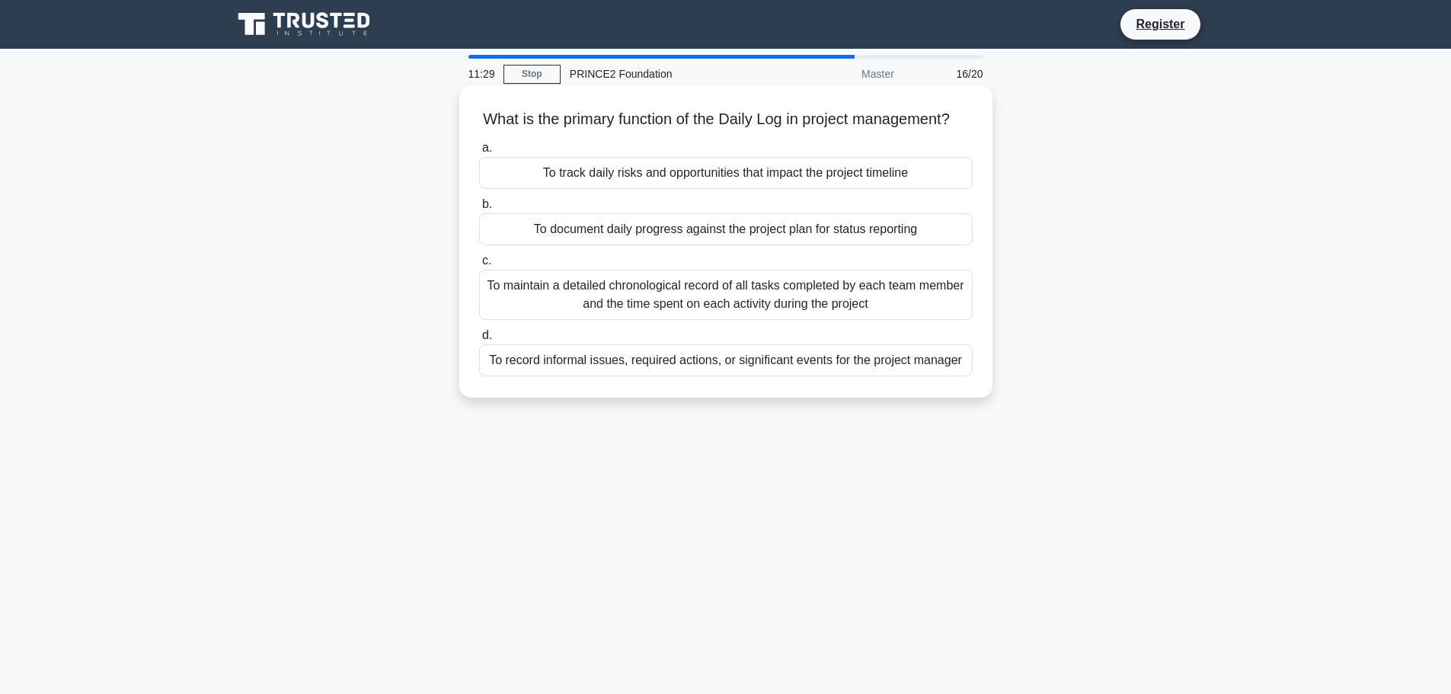
click at [573, 308] on div "To maintain a detailed chronological record of all tasks completed by each team…" at bounding box center [725, 295] width 493 height 50
click at [479, 266] on input "c. To maintain a detailed chronological record of all tasks completed by each t…" at bounding box center [479, 261] width 0 height 10
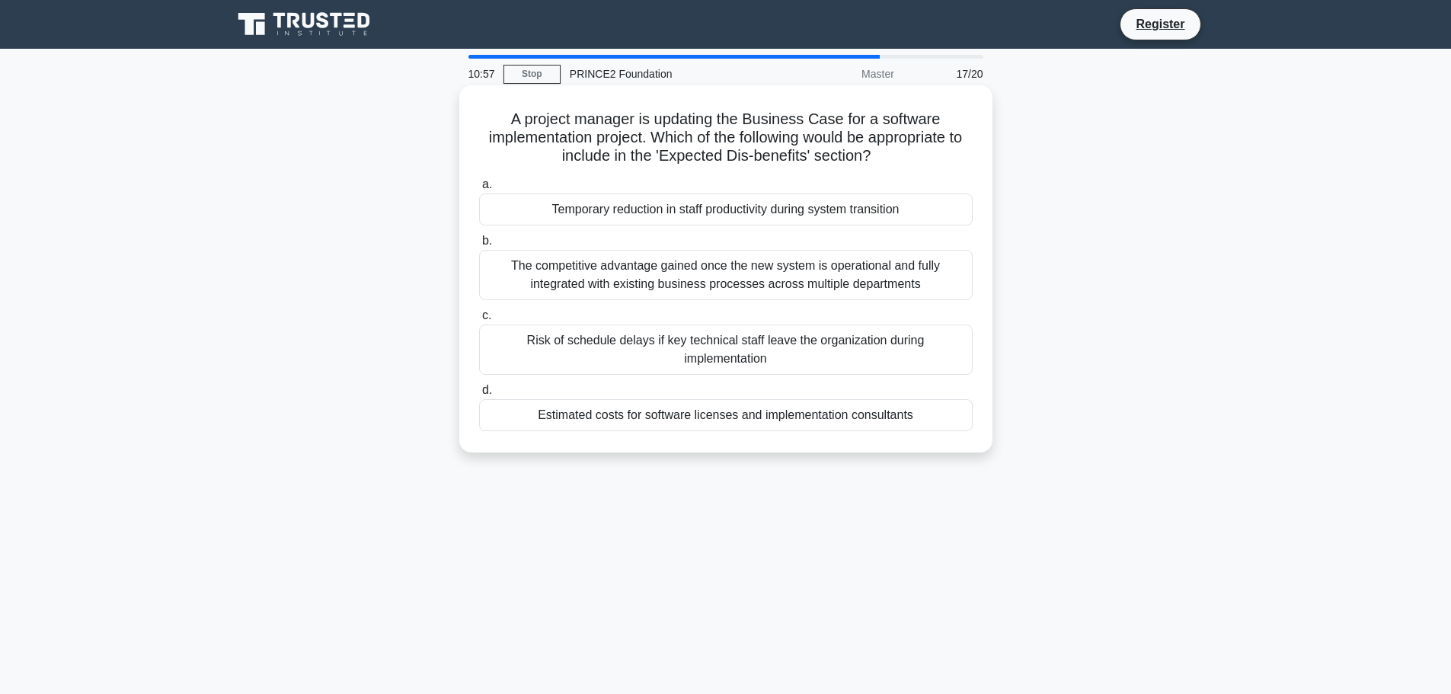
click at [557, 203] on div "Temporary reduction in staff productivity during system transition" at bounding box center [725, 209] width 493 height 32
click at [479, 190] on input "a. Temporary reduction in staff productivity during system transition" at bounding box center [479, 185] width 0 height 10
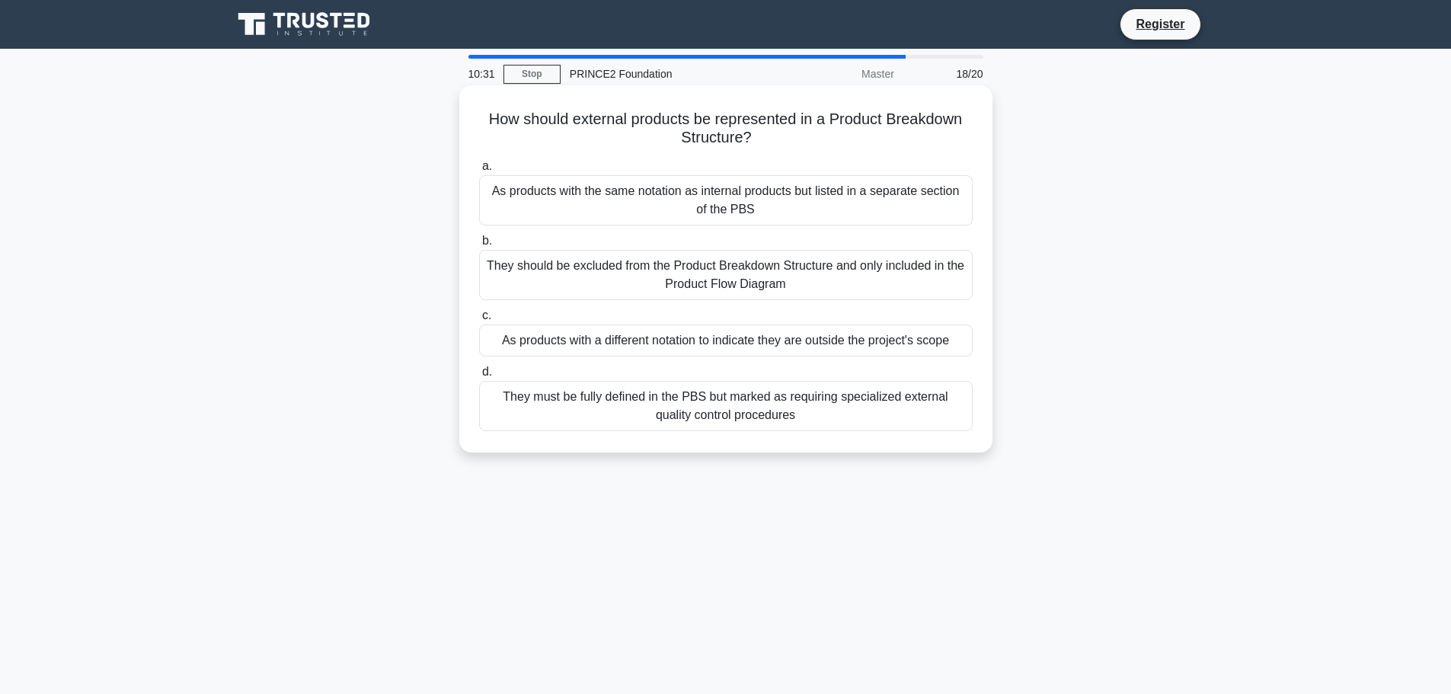
click at [766, 409] on div "They must be fully defined in the PBS but marked as requiring specialized exter…" at bounding box center [725, 406] width 493 height 50
click at [479, 377] on input "d. They must be fully defined in the PBS but marked as requiring specialized ex…" at bounding box center [479, 372] width 0 height 10
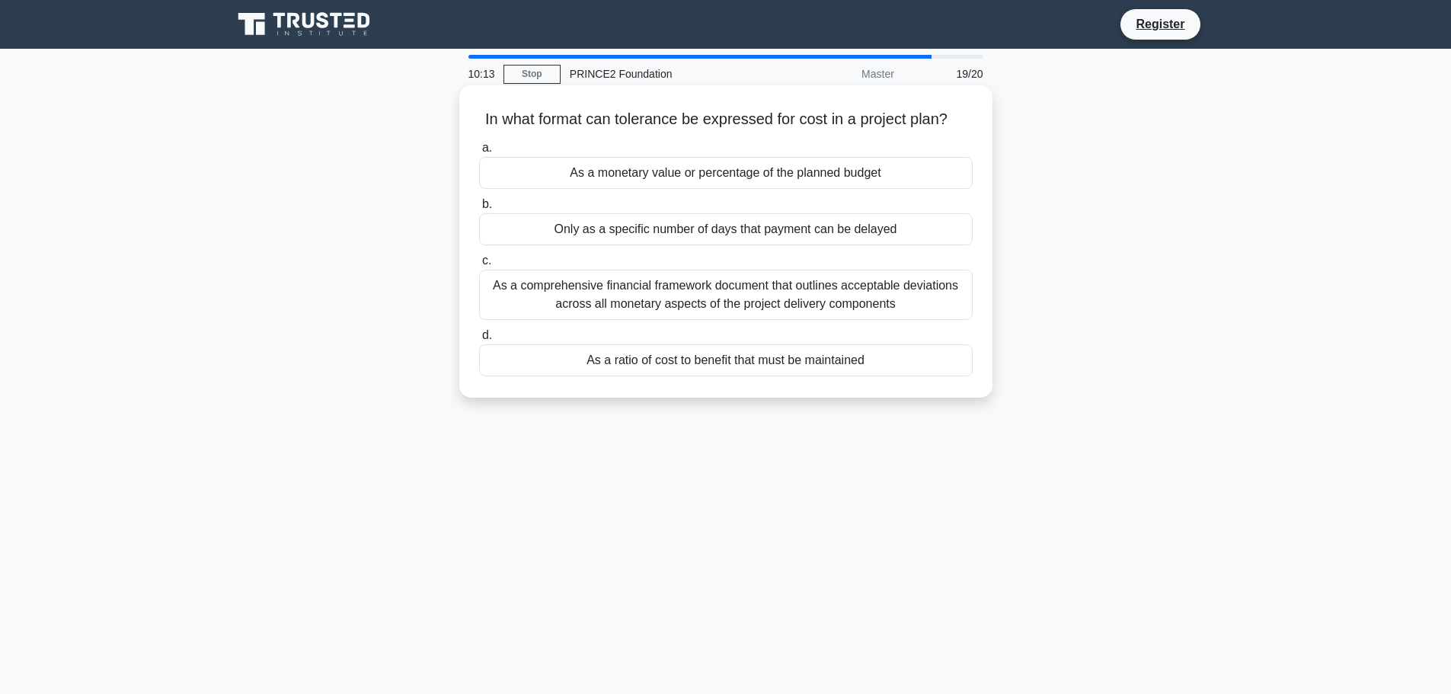
click at [669, 174] on div "As a monetary value or percentage of the planned budget" at bounding box center [725, 173] width 493 height 32
click at [479, 153] on input "a. As a monetary value or percentage of the planned budget" at bounding box center [479, 148] width 0 height 10
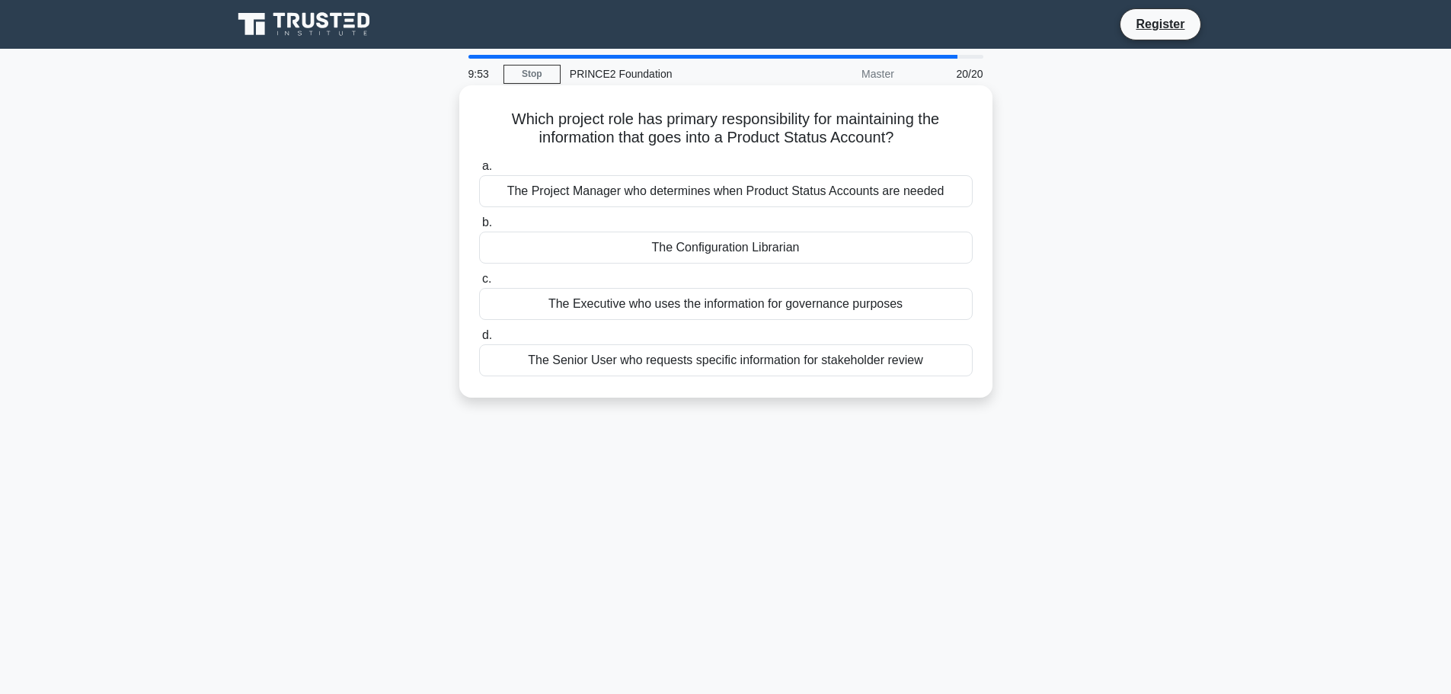
click at [523, 191] on div "The Project Manager who determines when Product Status Accounts are needed" at bounding box center [725, 191] width 493 height 32
click at [479, 171] on input "a. The Project Manager who determines when Product Status Accounts are needed" at bounding box center [479, 166] width 0 height 10
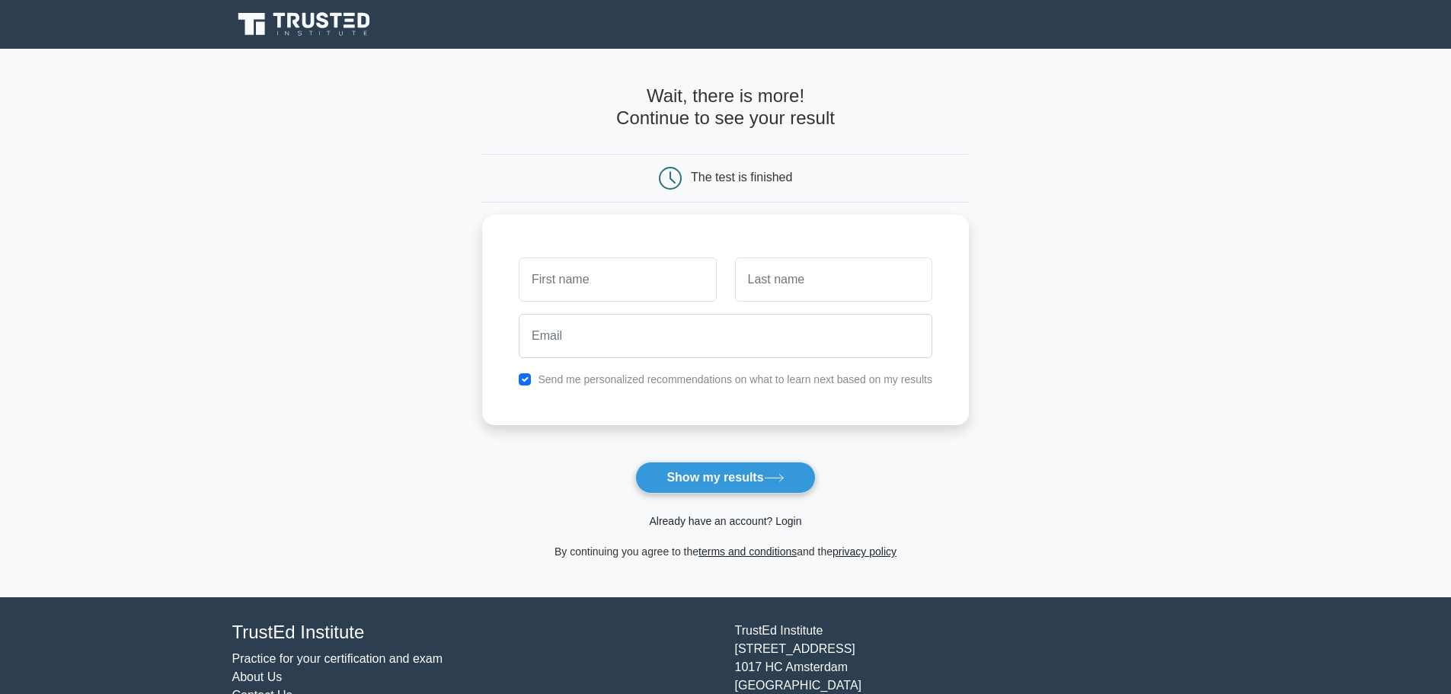
click at [691, 527] on link "Already have an account? Login" at bounding box center [725, 521] width 152 height 12
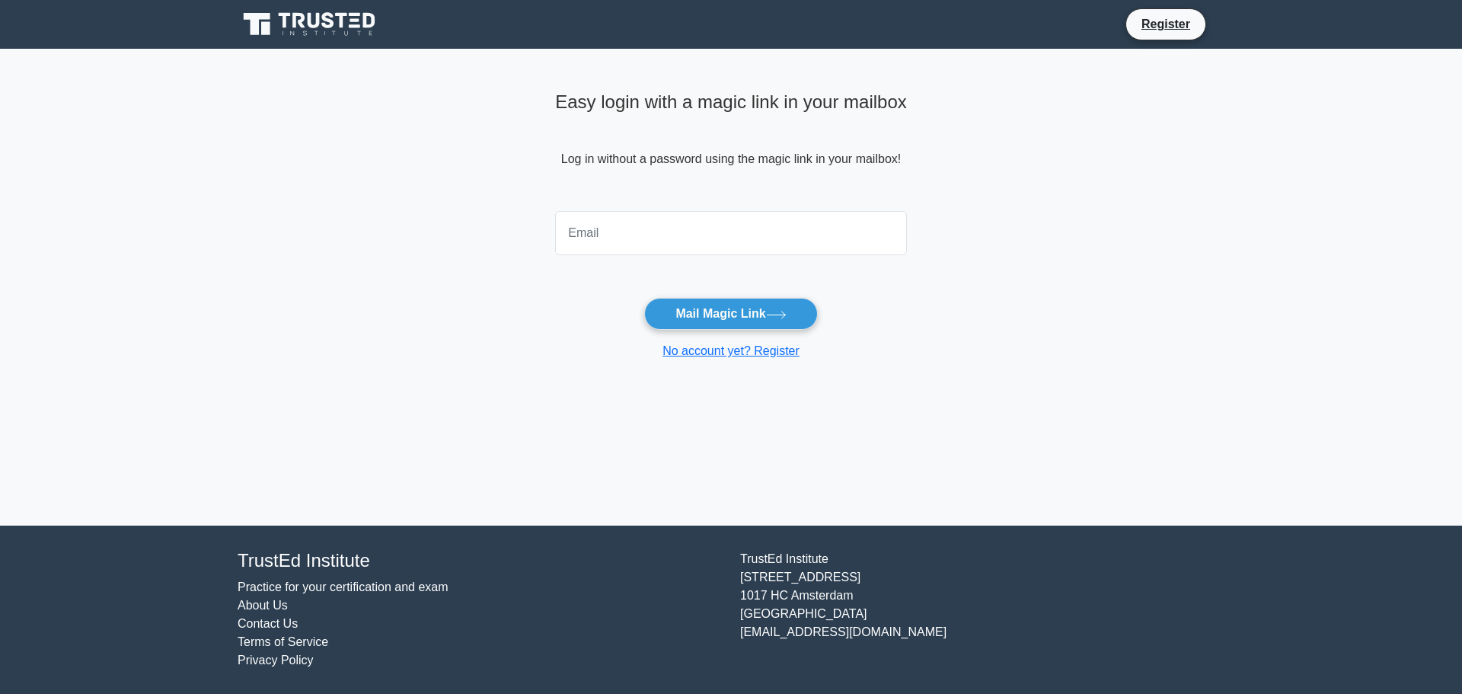
click at [611, 243] on input "email" at bounding box center [731, 233] width 352 height 44
type input "[EMAIL_ADDRESS][DOMAIN_NAME]"
click at [695, 318] on button "Mail Magic Link" at bounding box center [730, 314] width 173 height 32
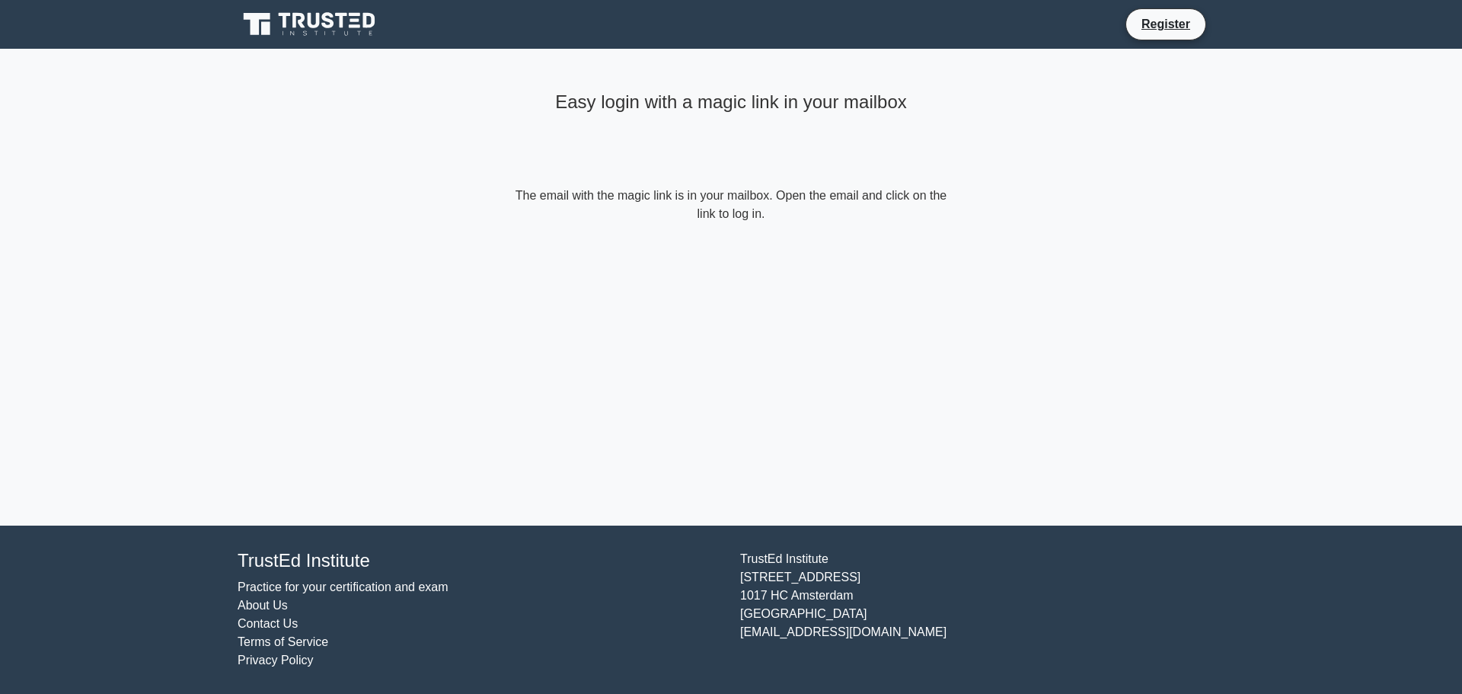
click at [241, 174] on main "Easy login with a magic link in your mailbox The email with the magic link is i…" at bounding box center [731, 287] width 1462 height 477
click at [319, 23] on icon at bounding box center [314, 20] width 12 height 15
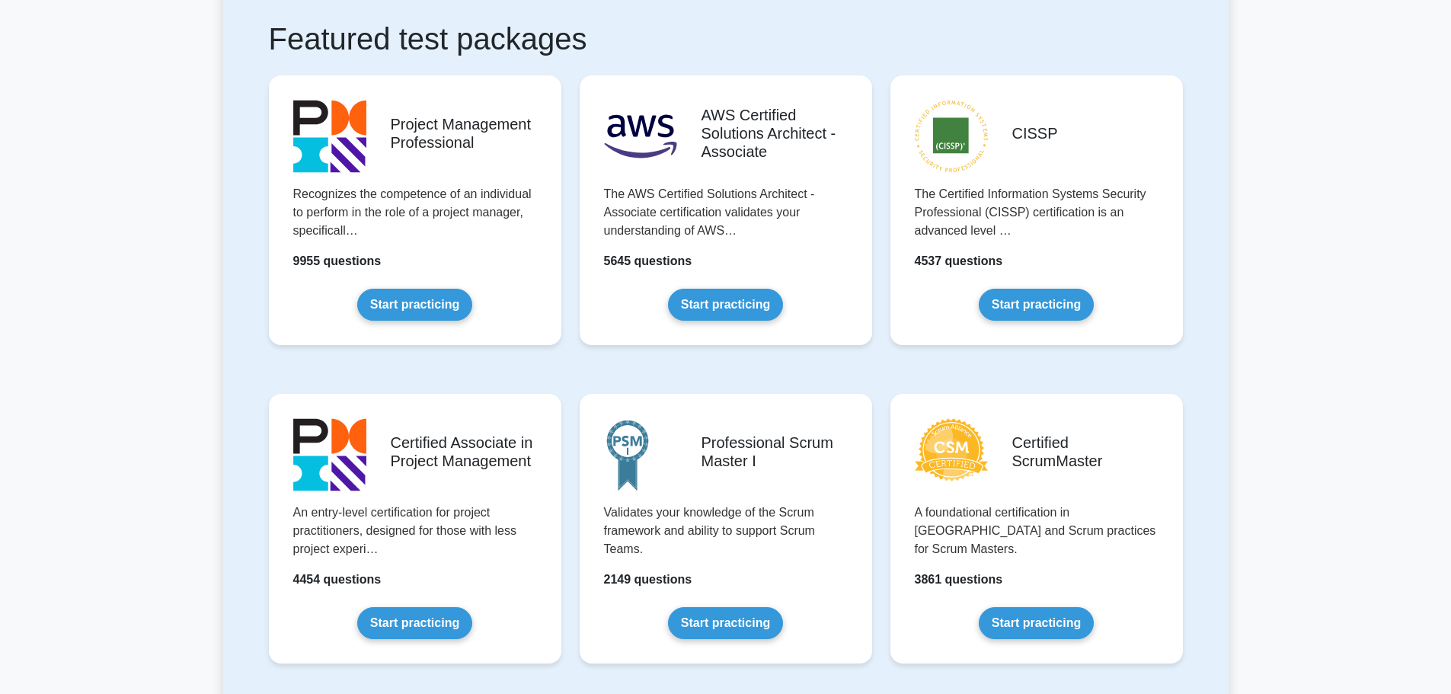
scroll to position [228, 0]
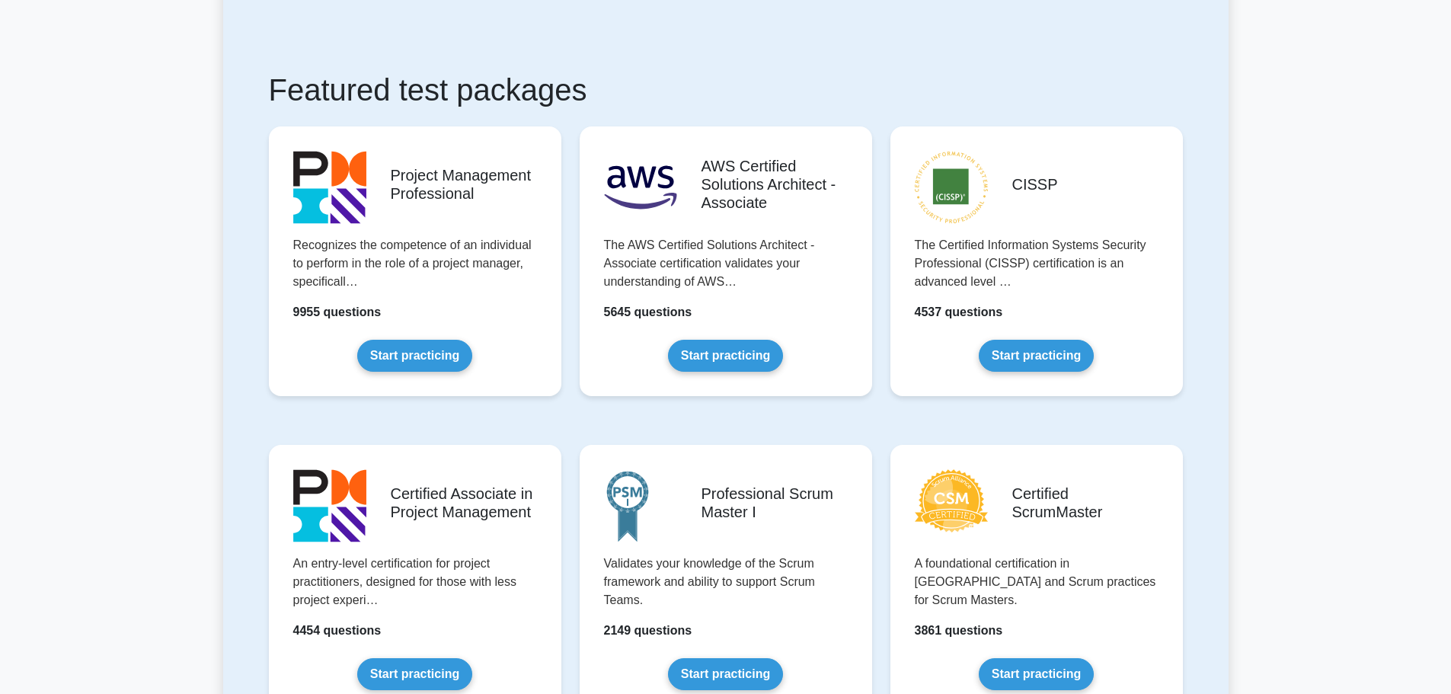
drag, startPoint x: 71, startPoint y: 437, endPoint x: 1352, endPoint y: 294, distance: 1289.6
